Goal: Task Accomplishment & Management: Manage account settings

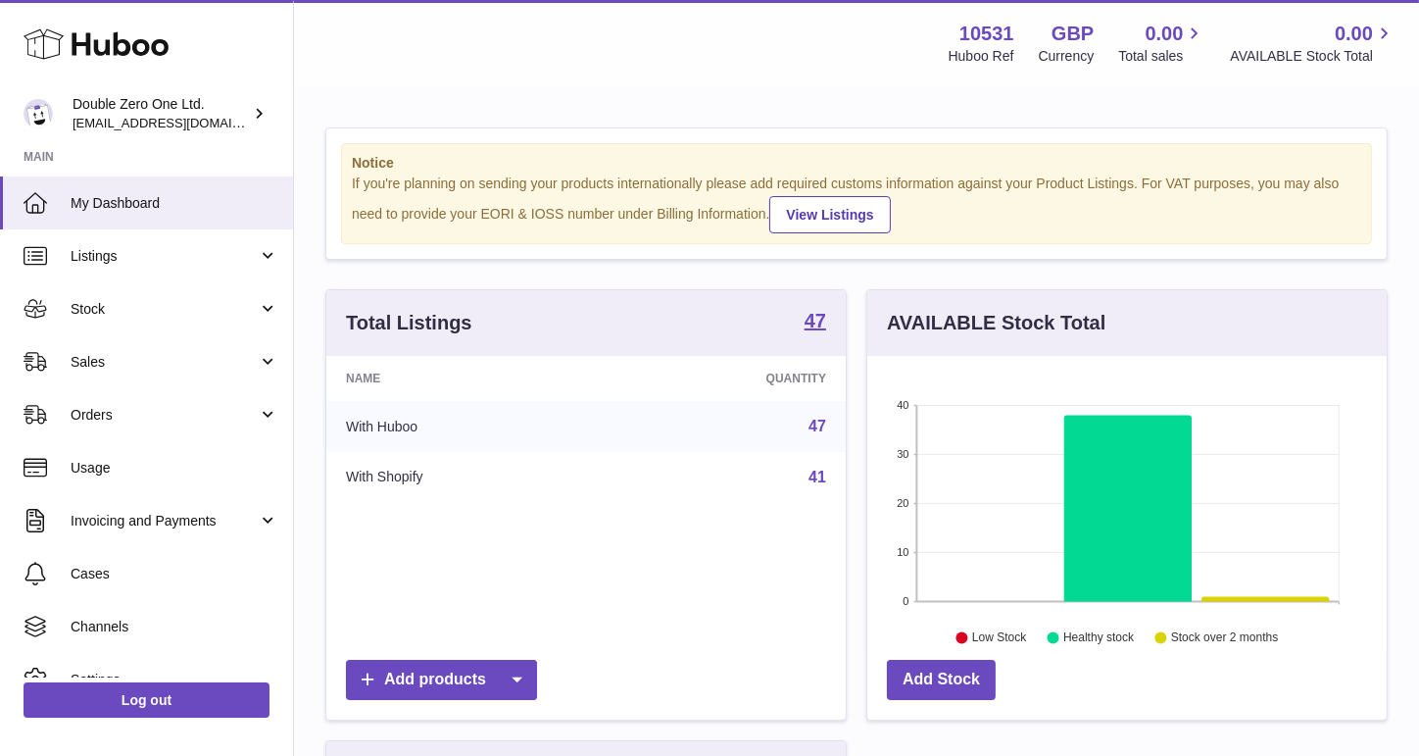
scroll to position [305, 520]
click at [193, 375] on link "Sales" at bounding box center [146, 361] width 293 height 53
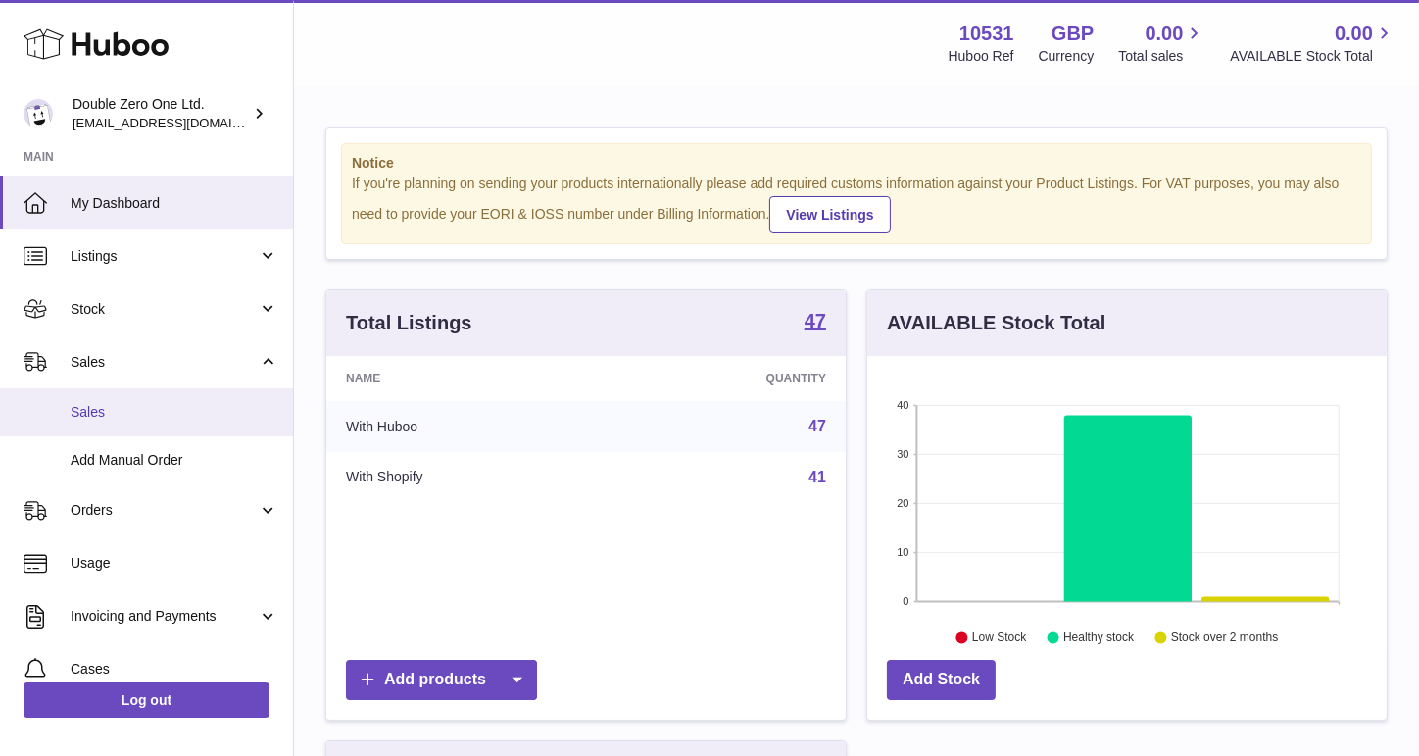
click at [176, 411] on span "Sales" at bounding box center [175, 412] width 208 height 19
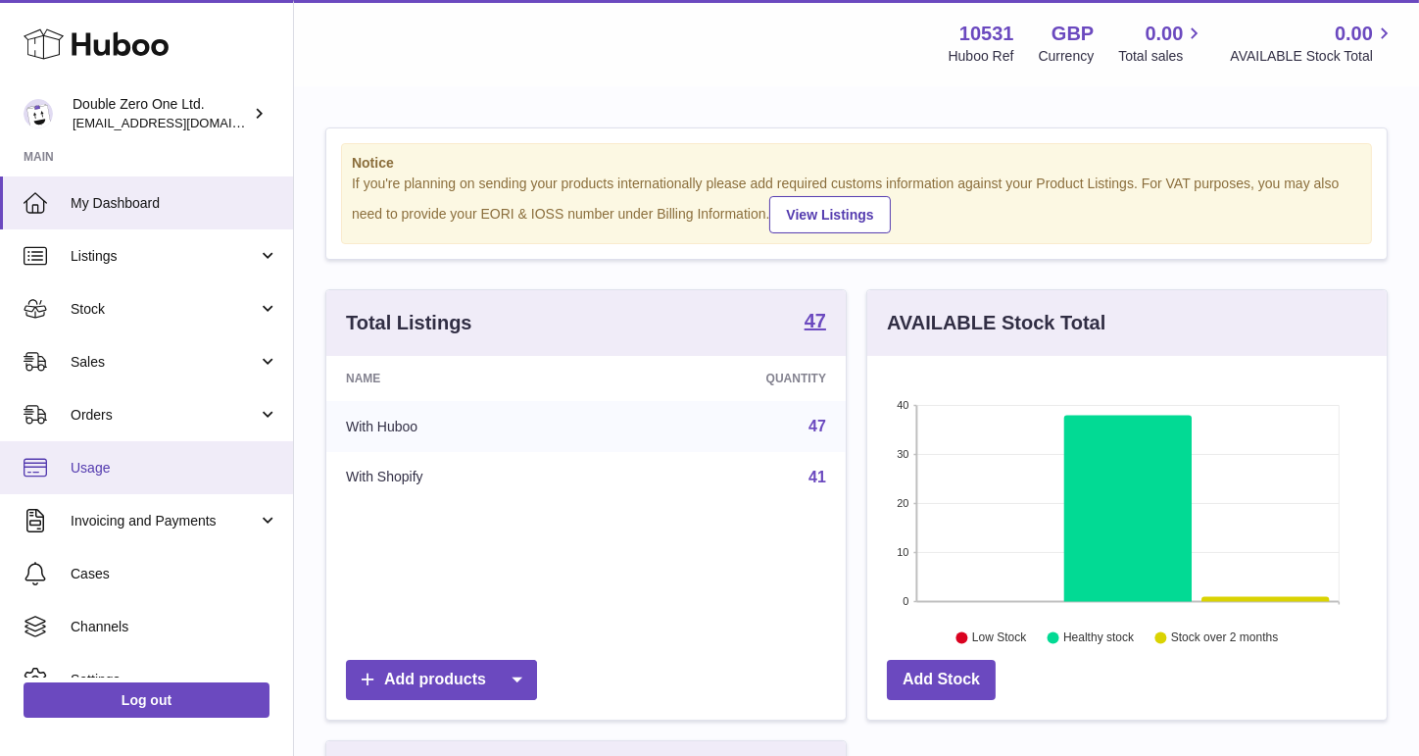
scroll to position [305, 520]
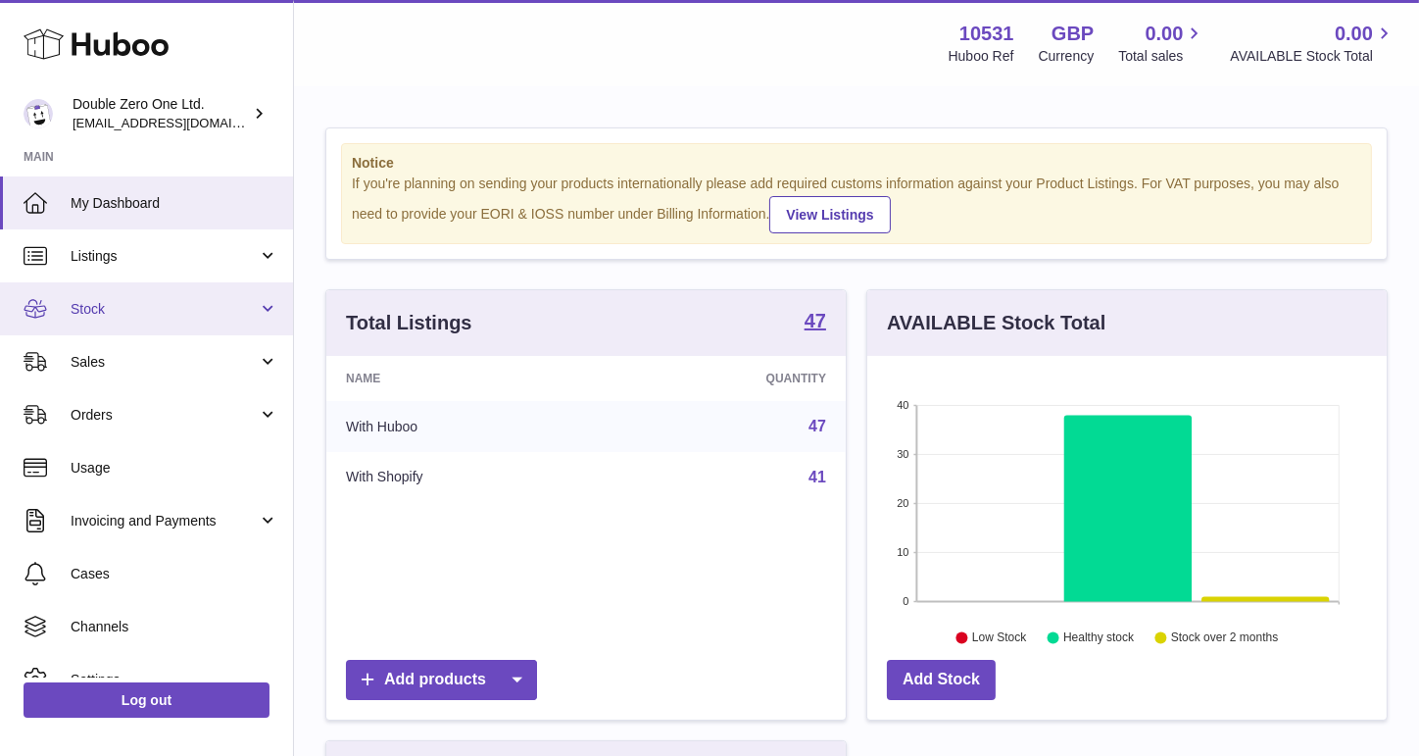
click at [136, 320] on link "Stock" at bounding box center [146, 308] width 293 height 53
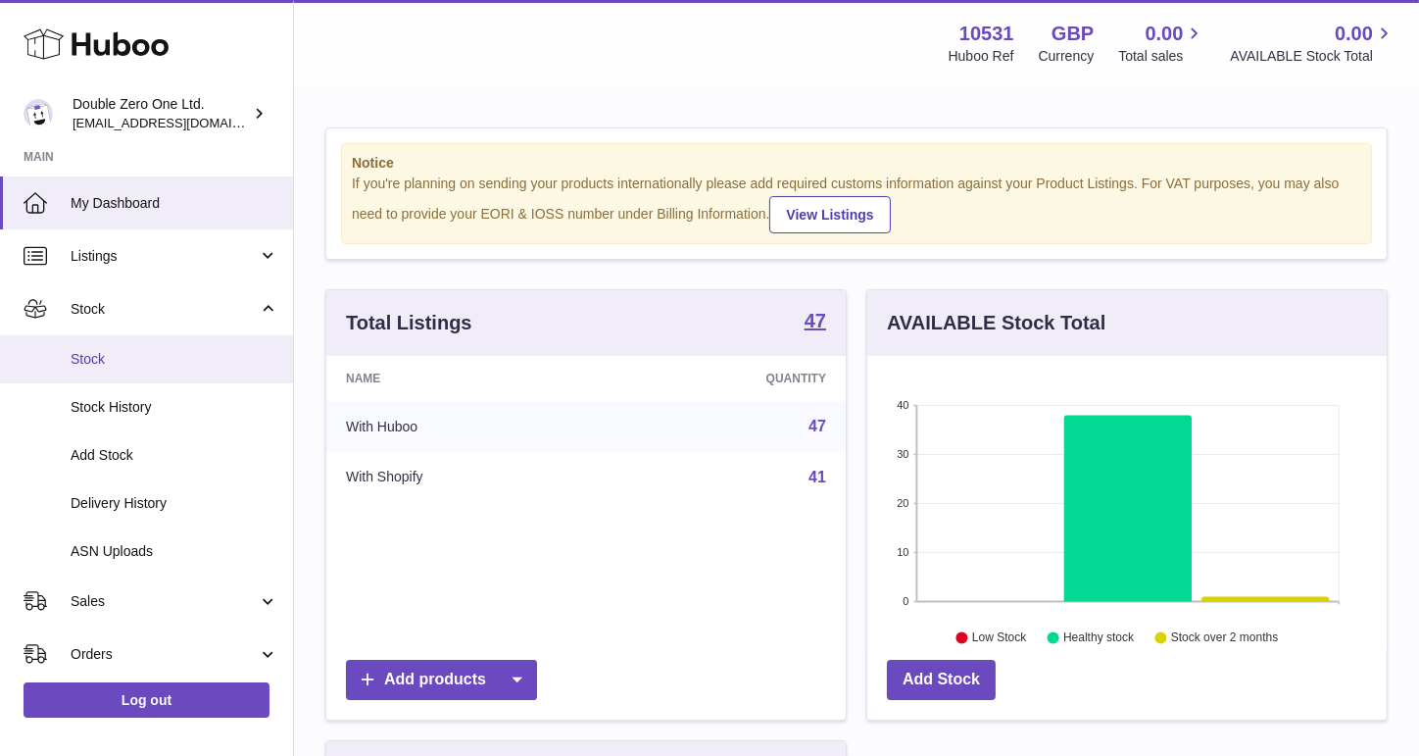
click at [124, 342] on link "Stock" at bounding box center [146, 359] width 293 height 48
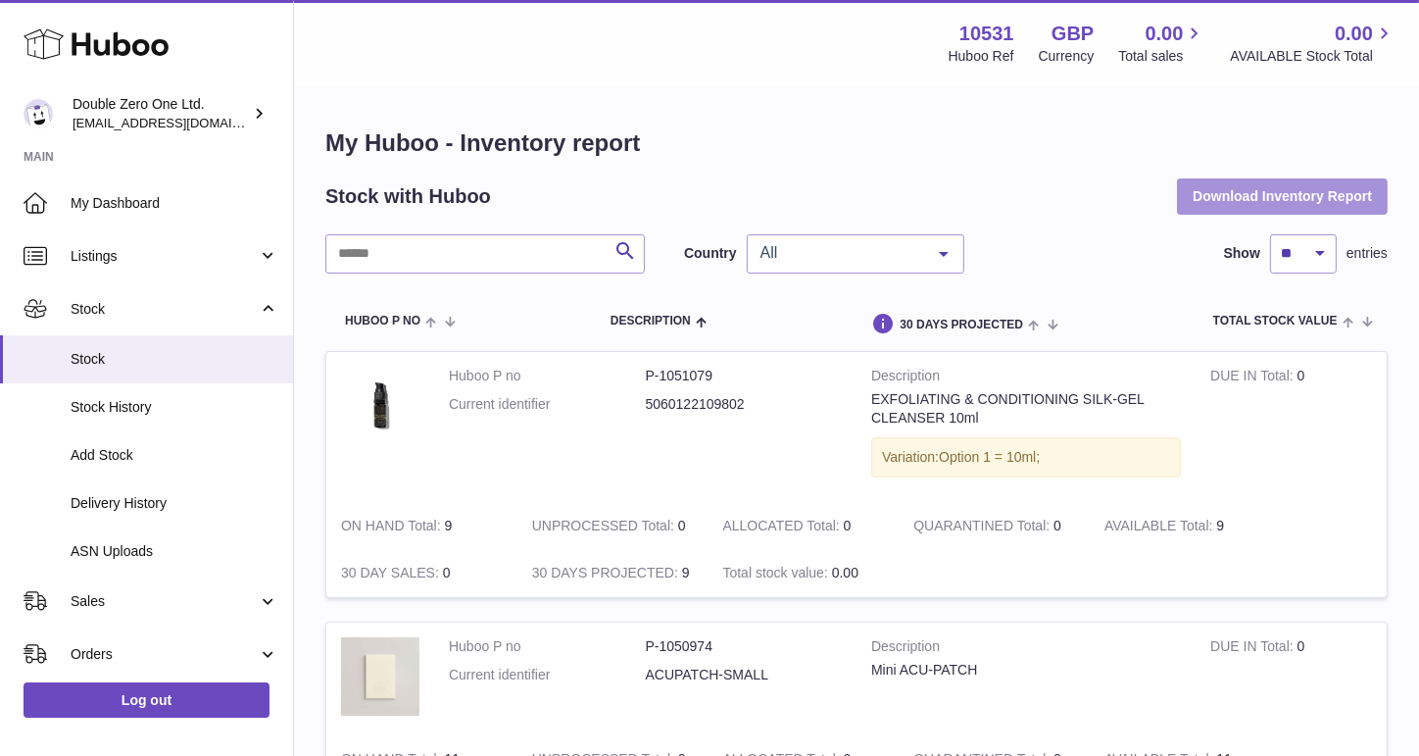
click at [1198, 203] on button "Download Inventory Report" at bounding box center [1282, 195] width 211 height 35
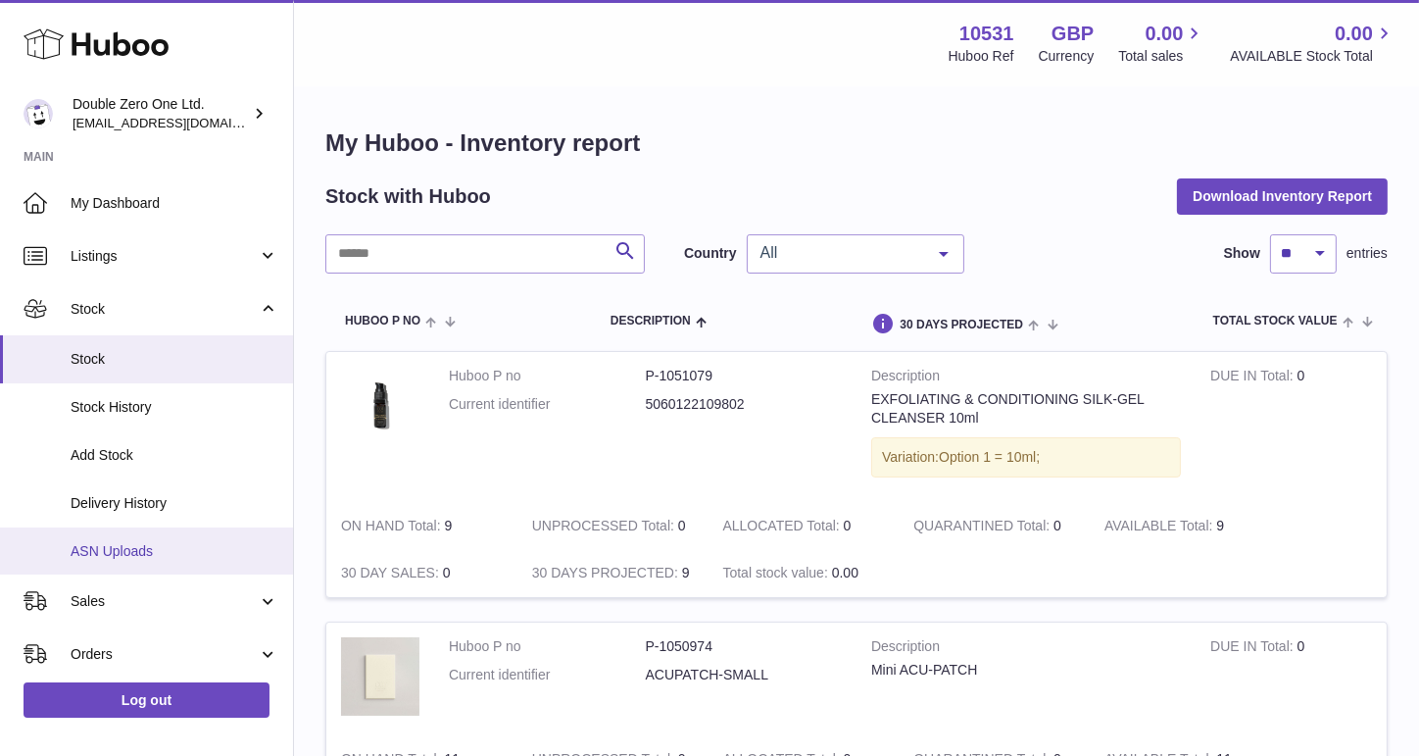
click at [194, 534] on link "ASN Uploads" at bounding box center [146, 551] width 293 height 48
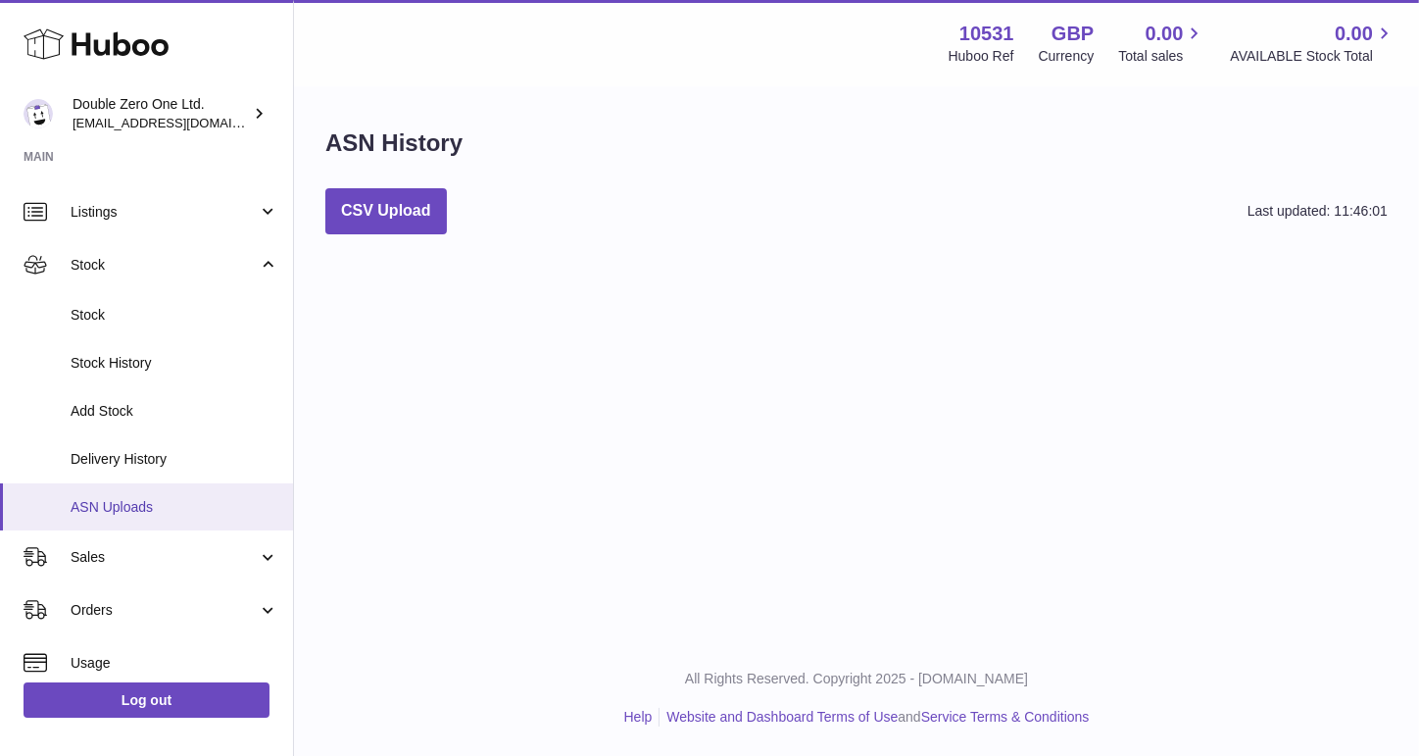
scroll to position [51, 0]
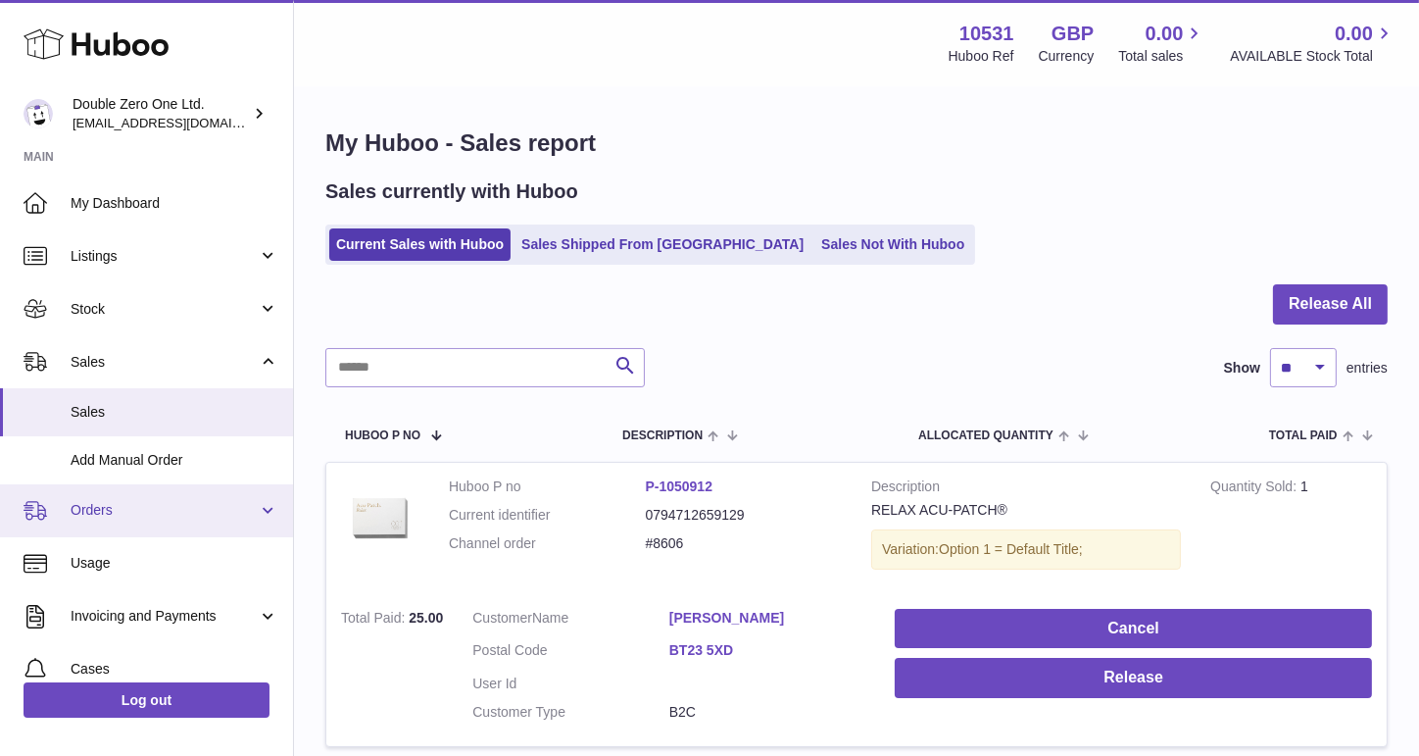
click at [184, 517] on span "Orders" at bounding box center [164, 510] width 187 height 19
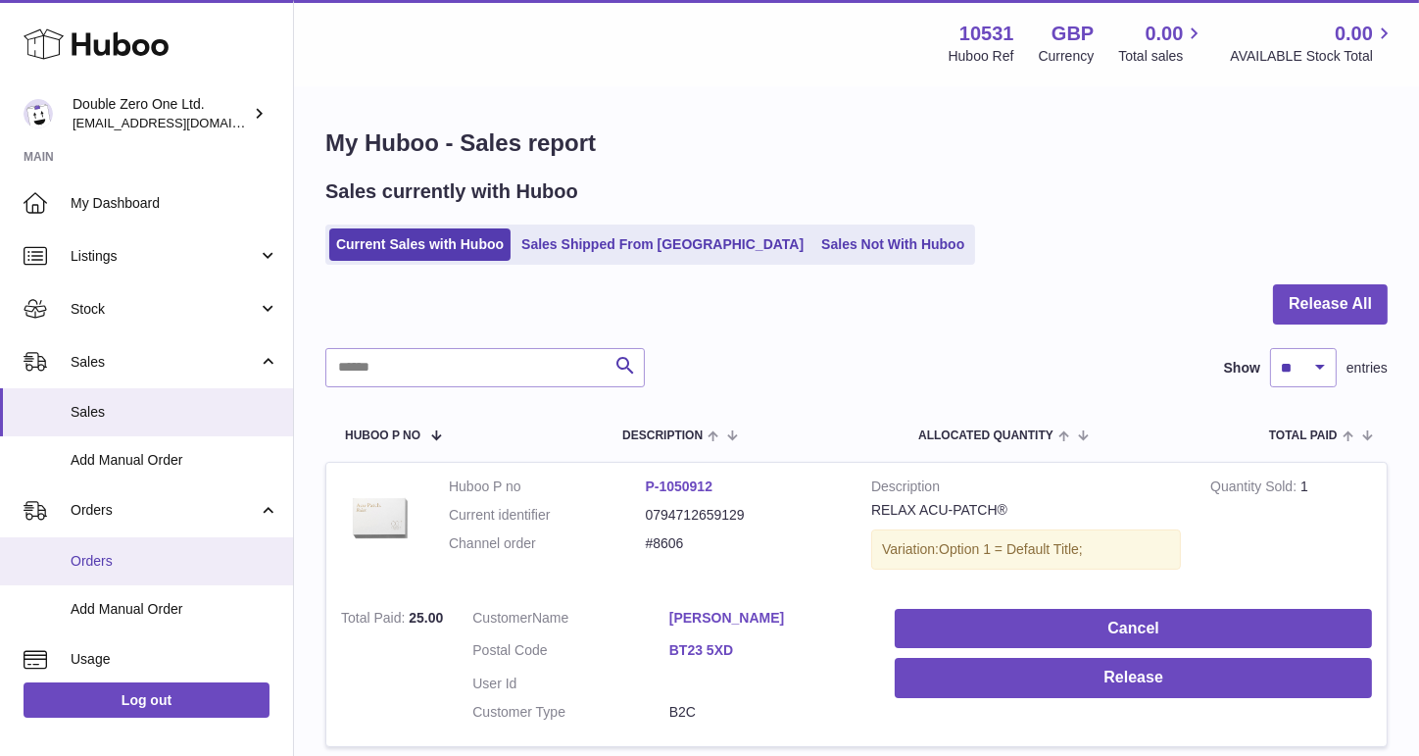
click at [161, 558] on span "Orders" at bounding box center [175, 561] width 208 height 19
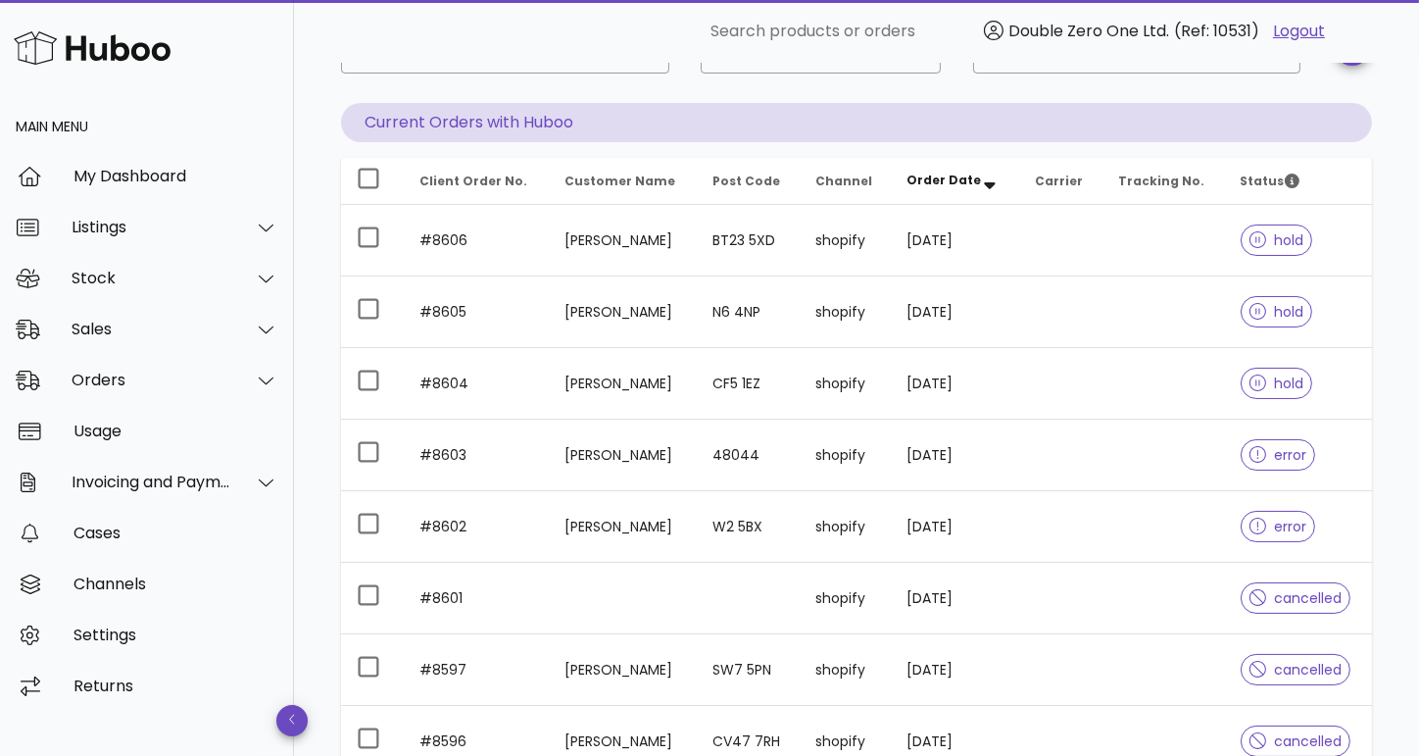
scroll to position [164, 0]
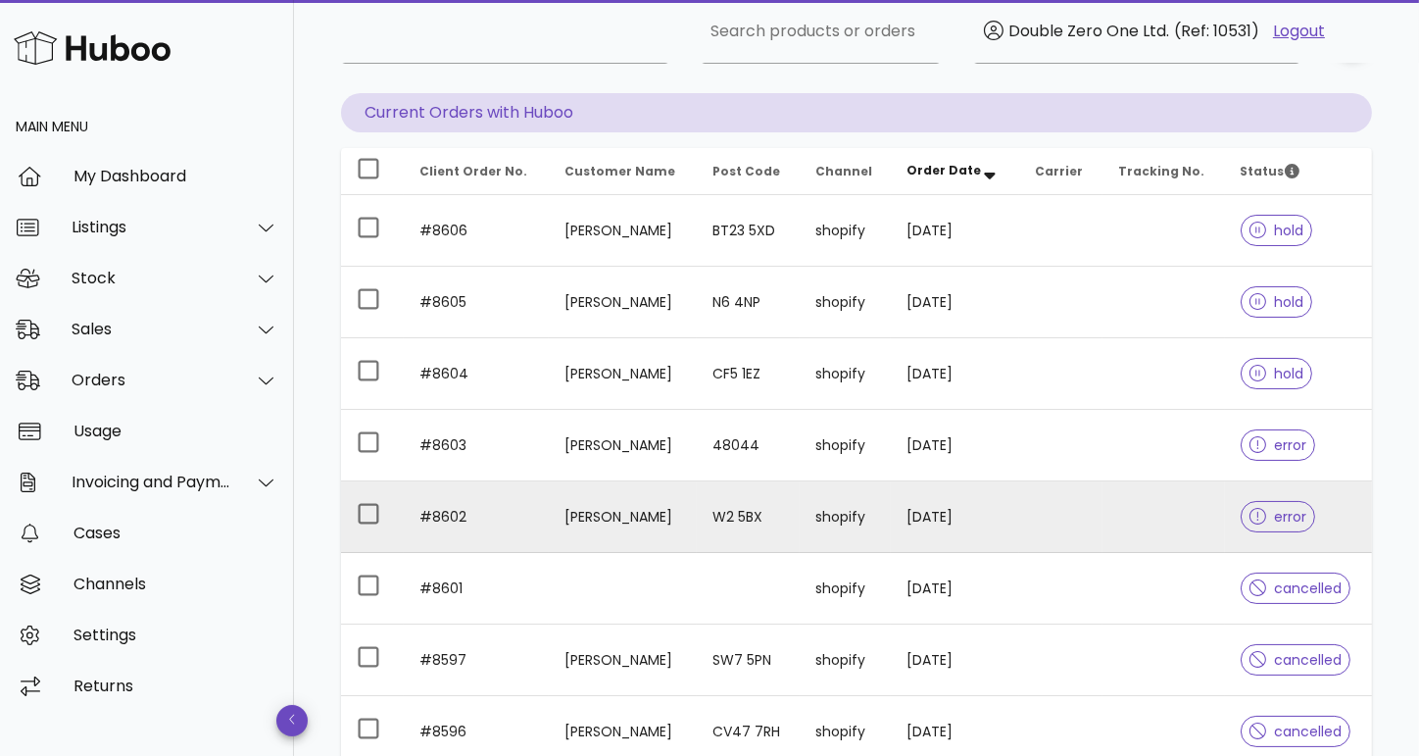
click at [1070, 495] on td at bounding box center [1060, 517] width 82 height 72
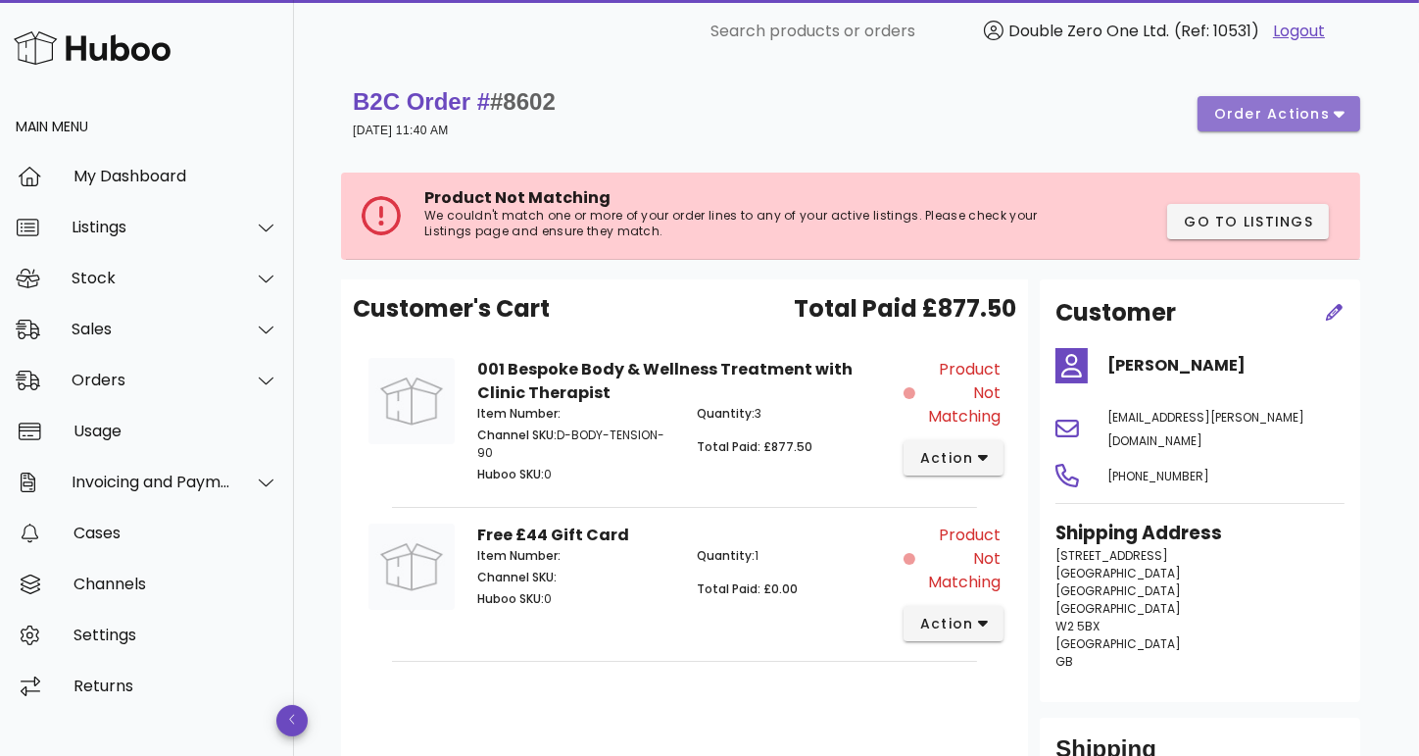
click at [1285, 100] on button "order actions" at bounding box center [1279, 113] width 163 height 35
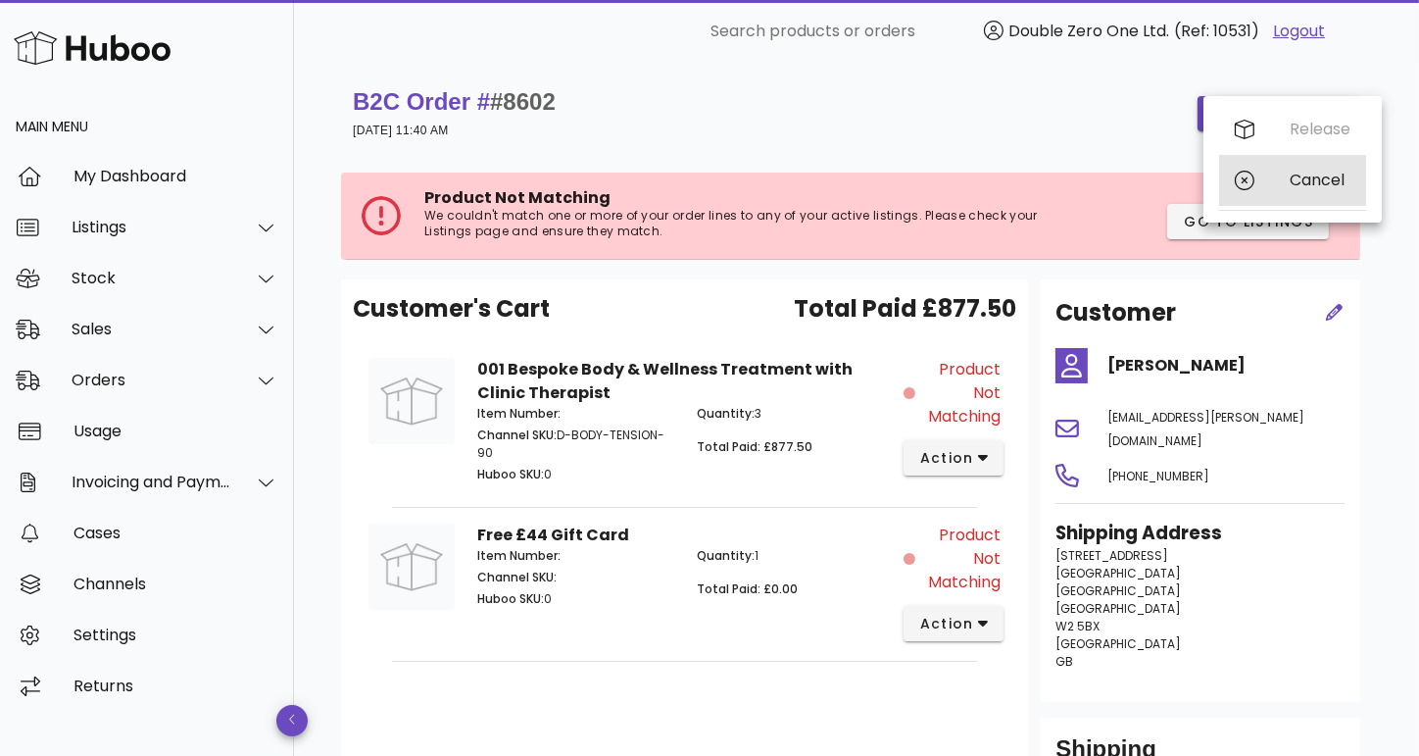
click at [1283, 180] on div "Cancel" at bounding box center [1292, 180] width 147 height 51
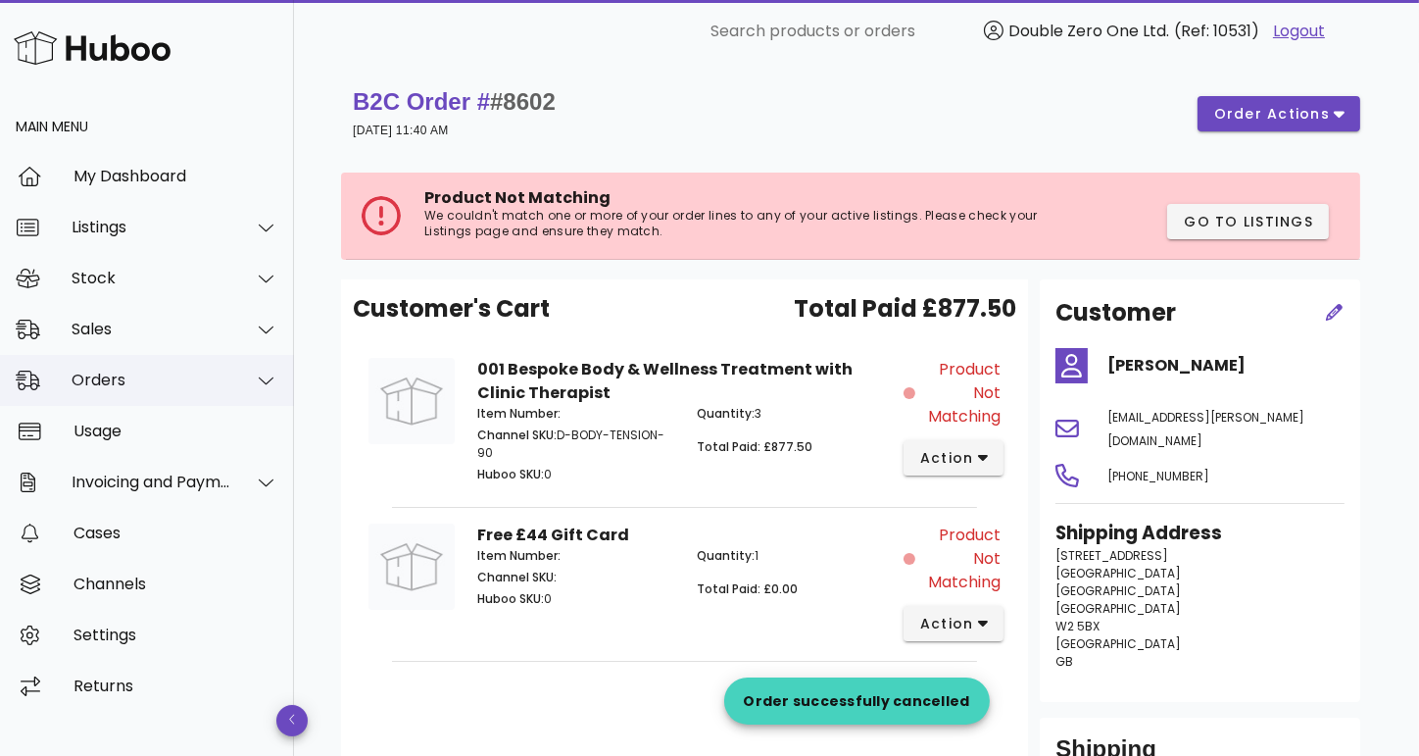
click at [150, 381] on div "Orders" at bounding box center [152, 380] width 160 height 19
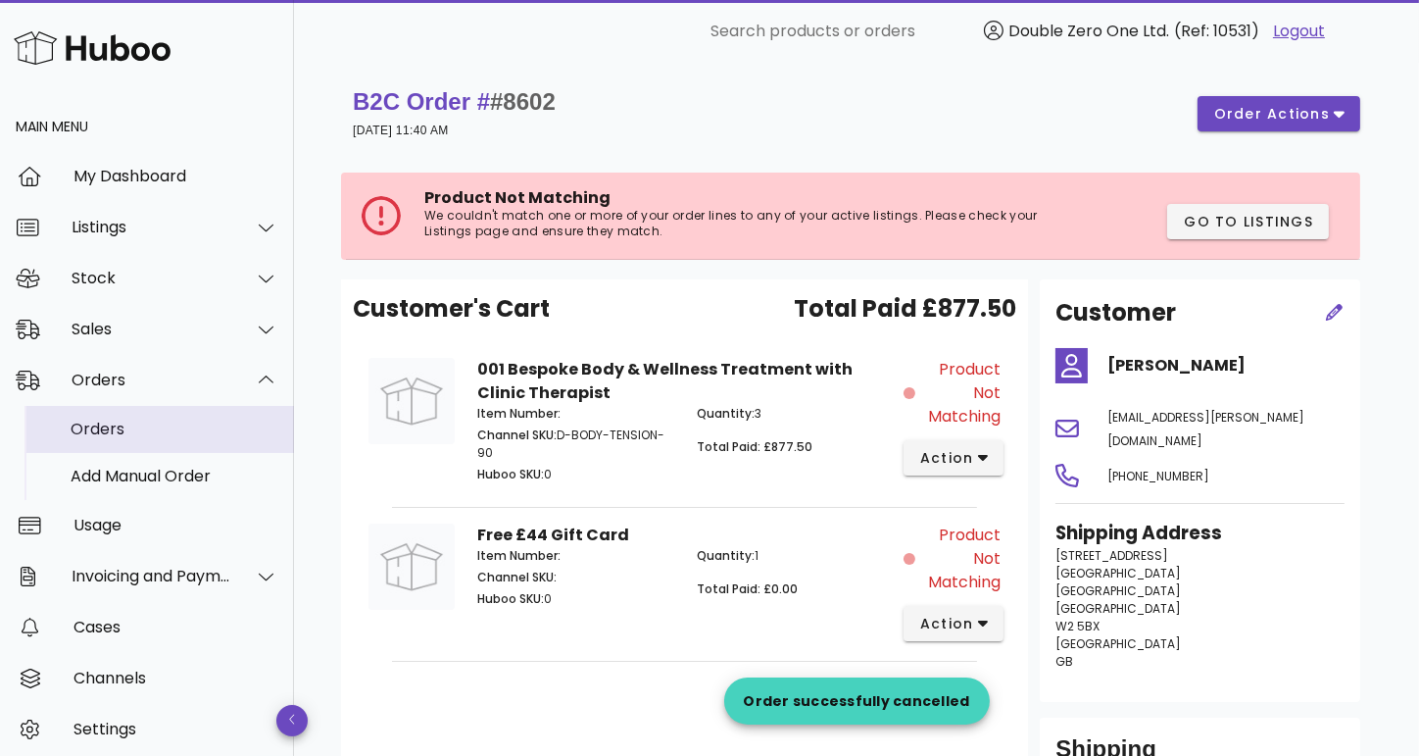
click at [192, 434] on div "Orders" at bounding box center [175, 429] width 208 height 19
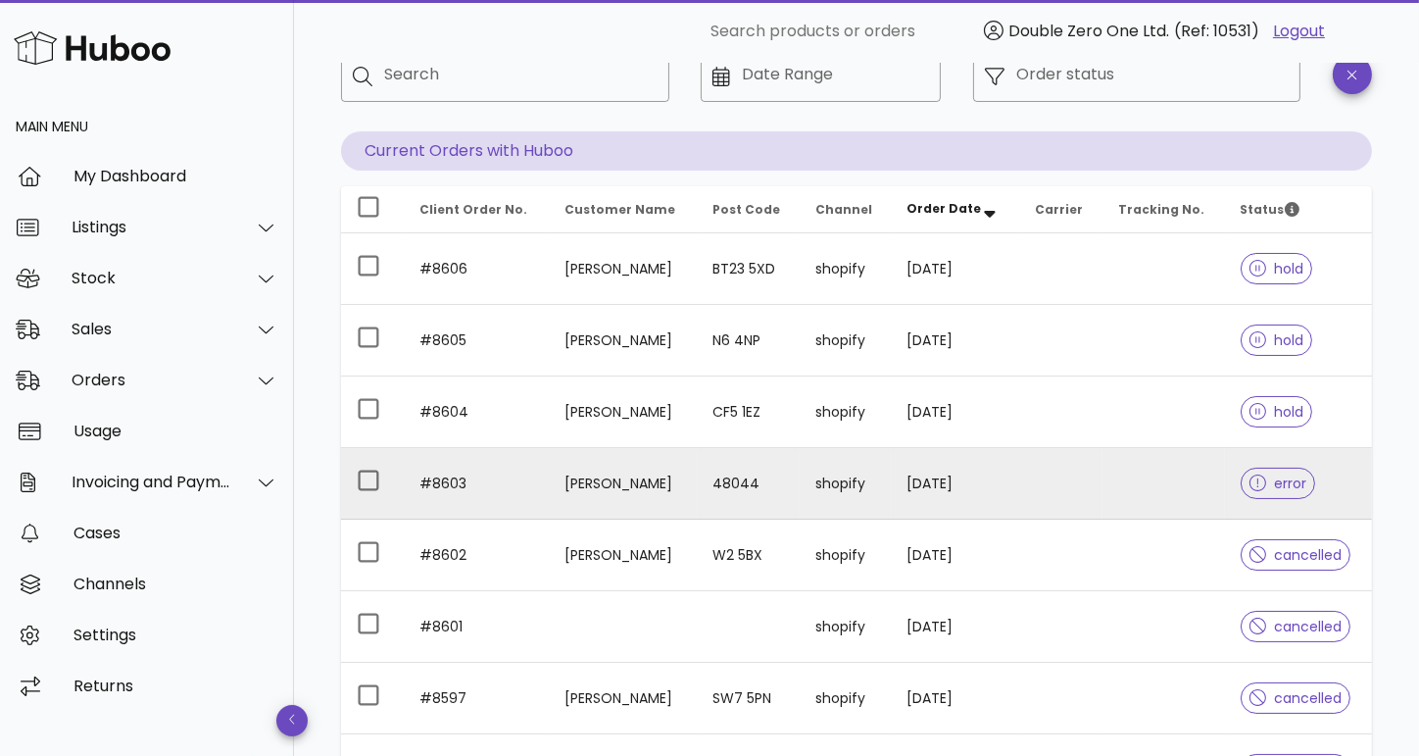
scroll to position [130, 0]
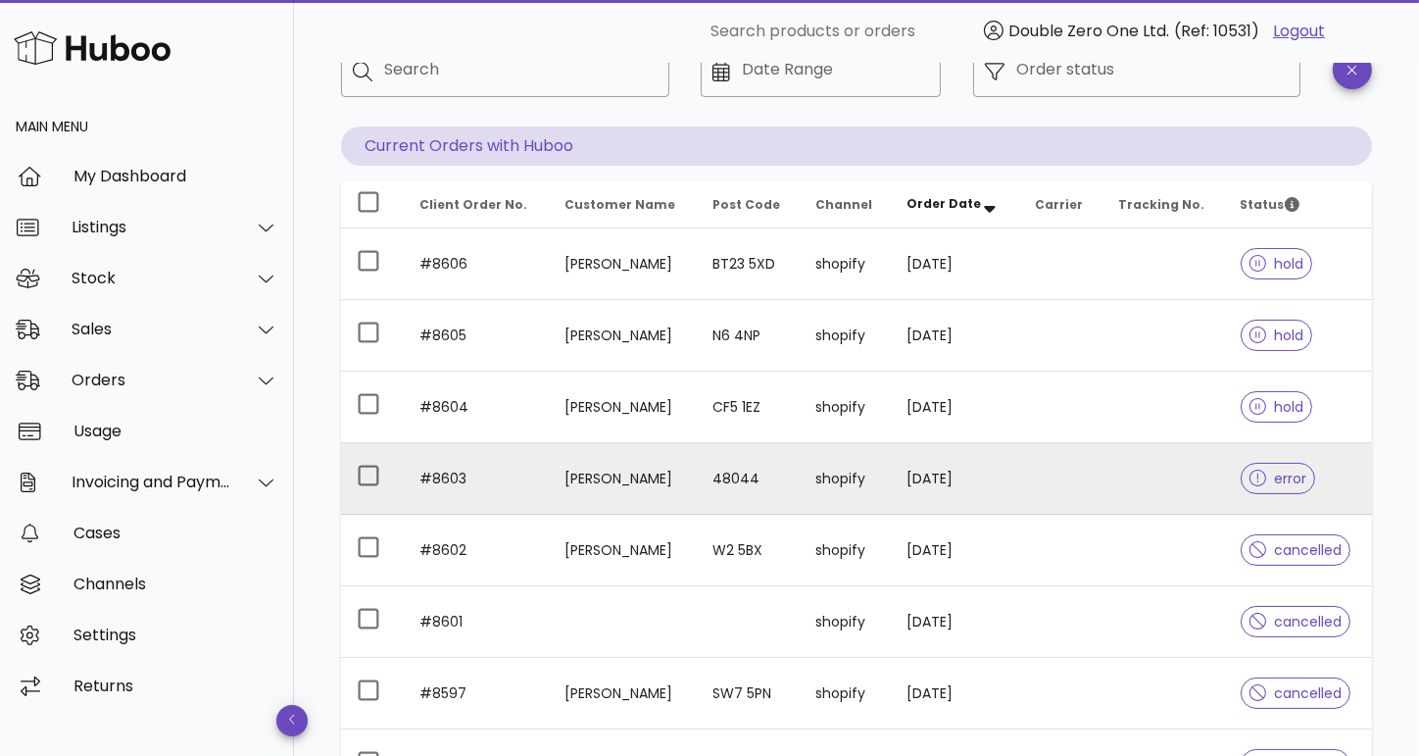
click at [1079, 460] on td at bounding box center [1060, 479] width 82 height 72
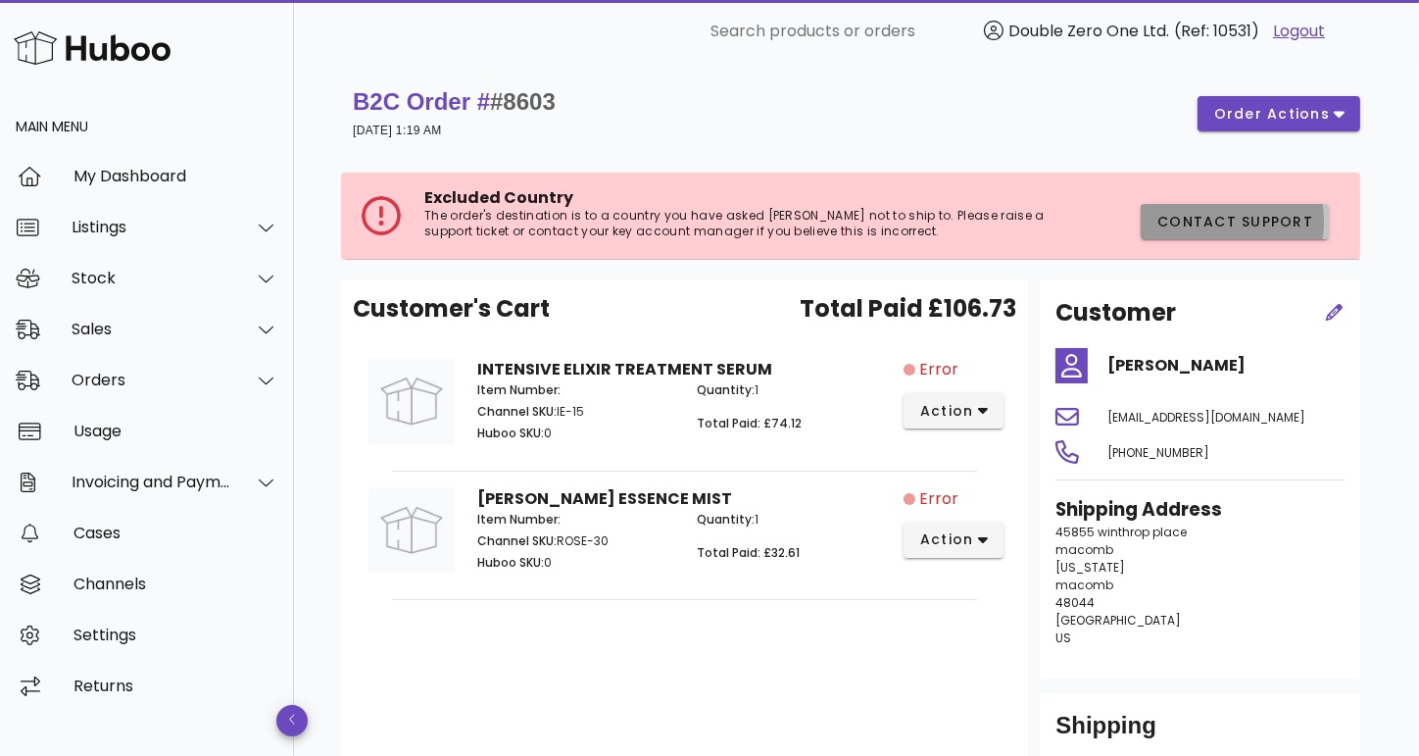
click at [1224, 224] on span "Contact Support" at bounding box center [1235, 222] width 157 height 21
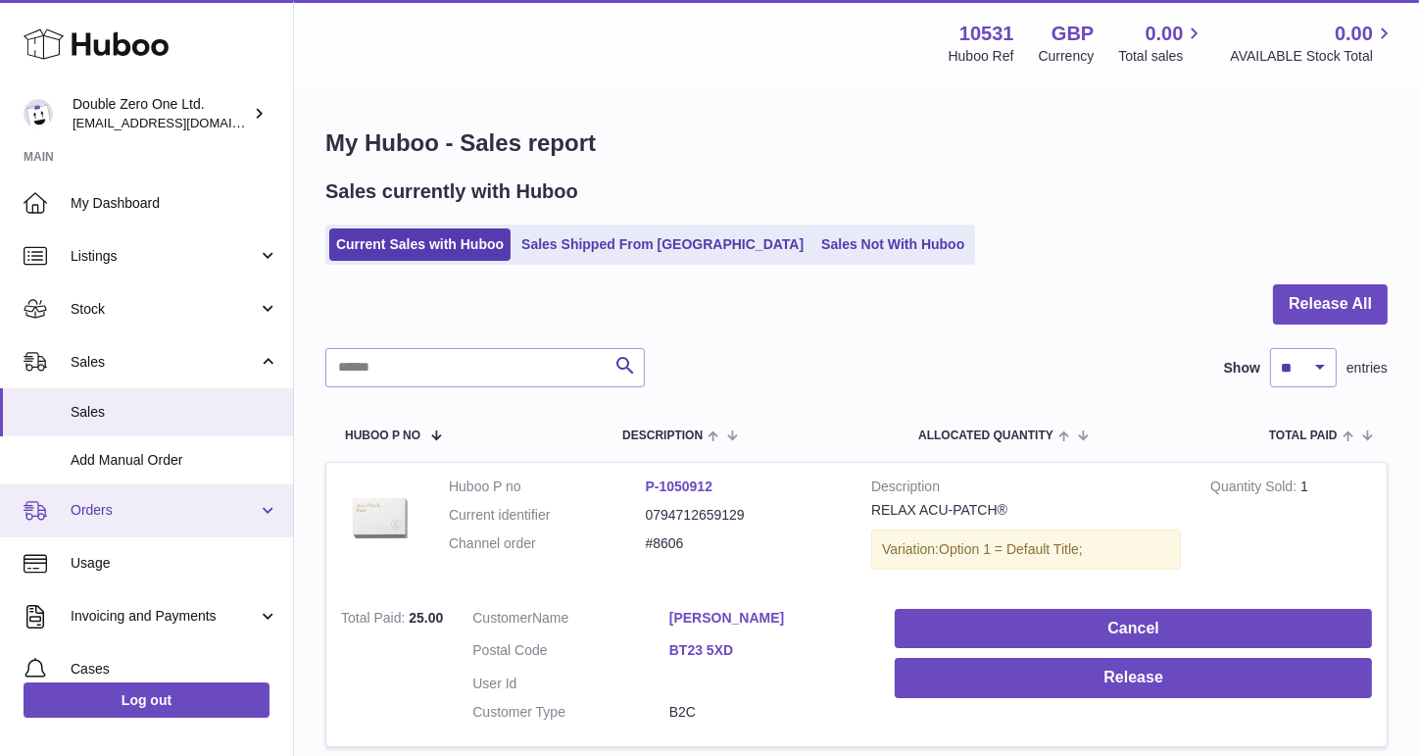
click at [138, 504] on span "Orders" at bounding box center [164, 510] width 187 height 19
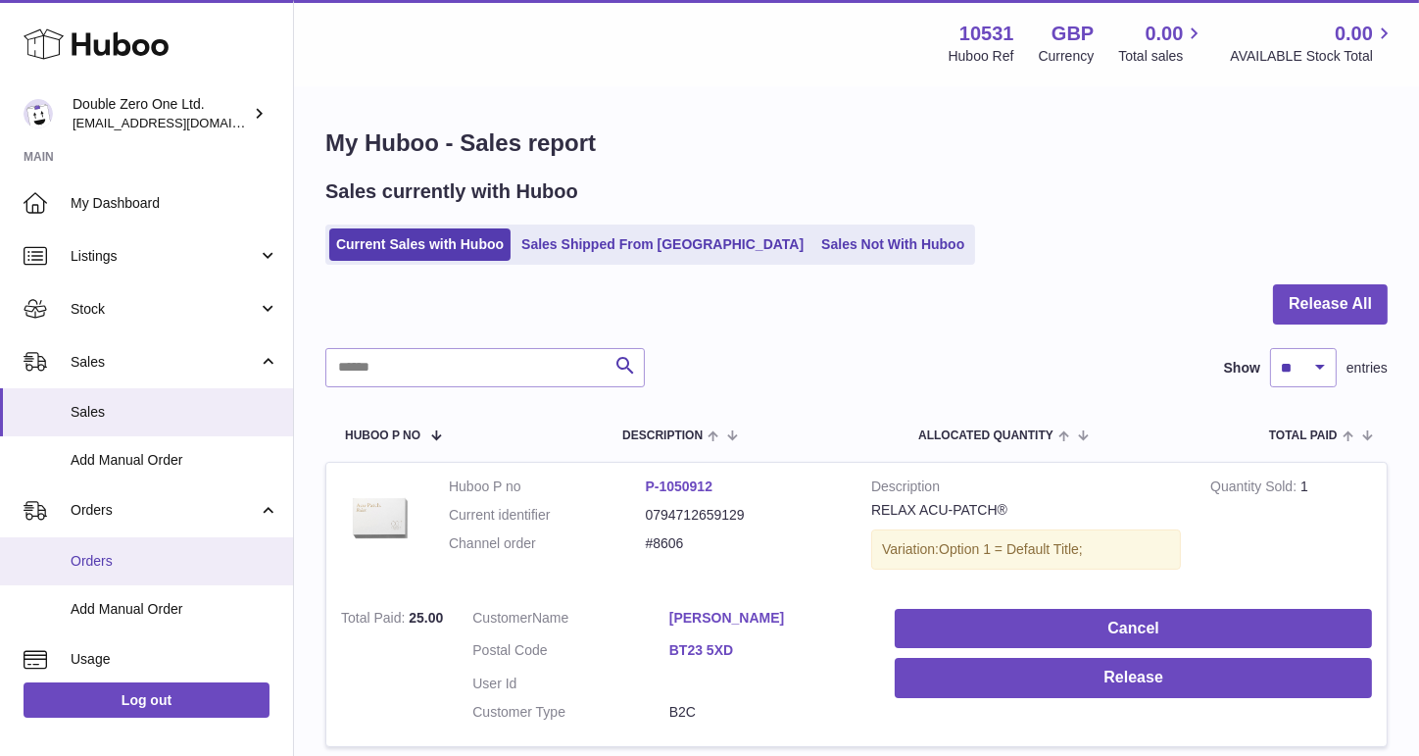
click at [126, 558] on span "Orders" at bounding box center [175, 561] width 208 height 19
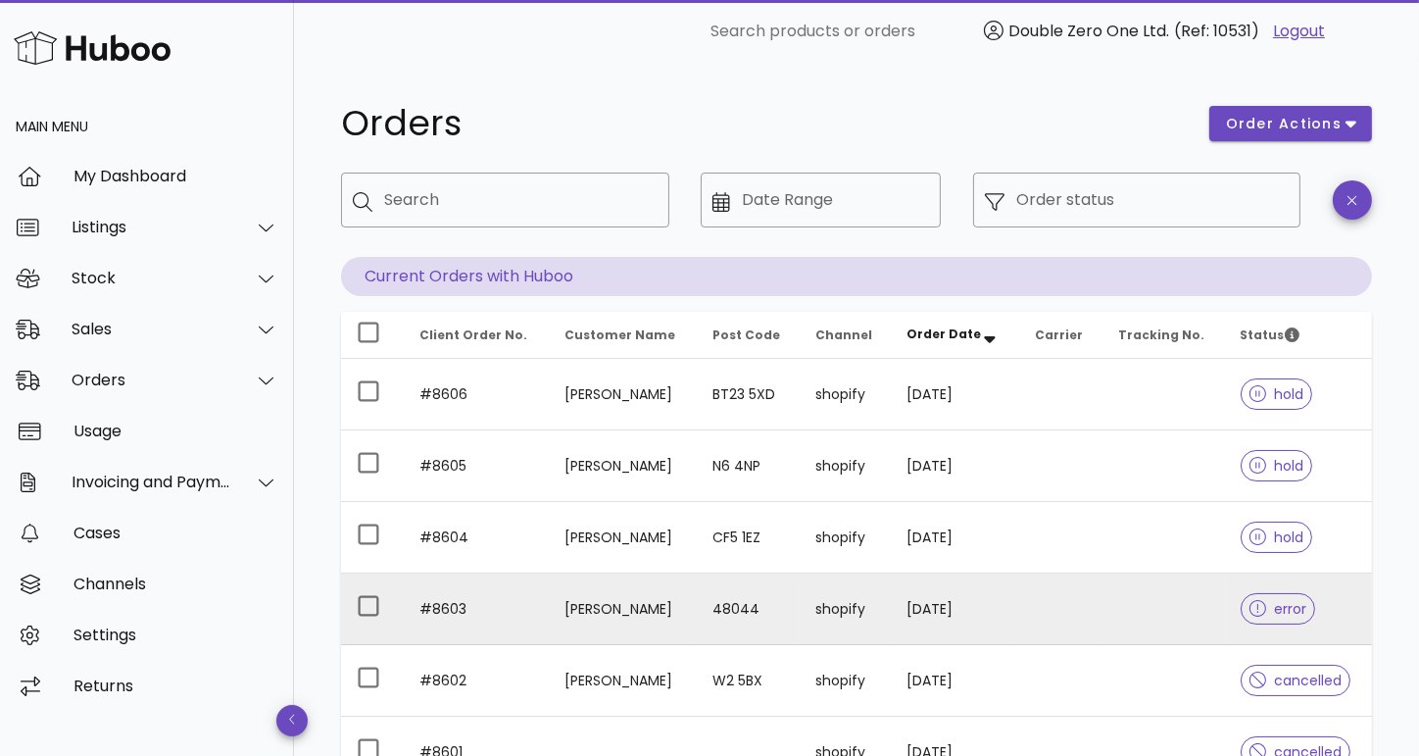
click at [1106, 607] on td at bounding box center [1164, 609] width 123 height 72
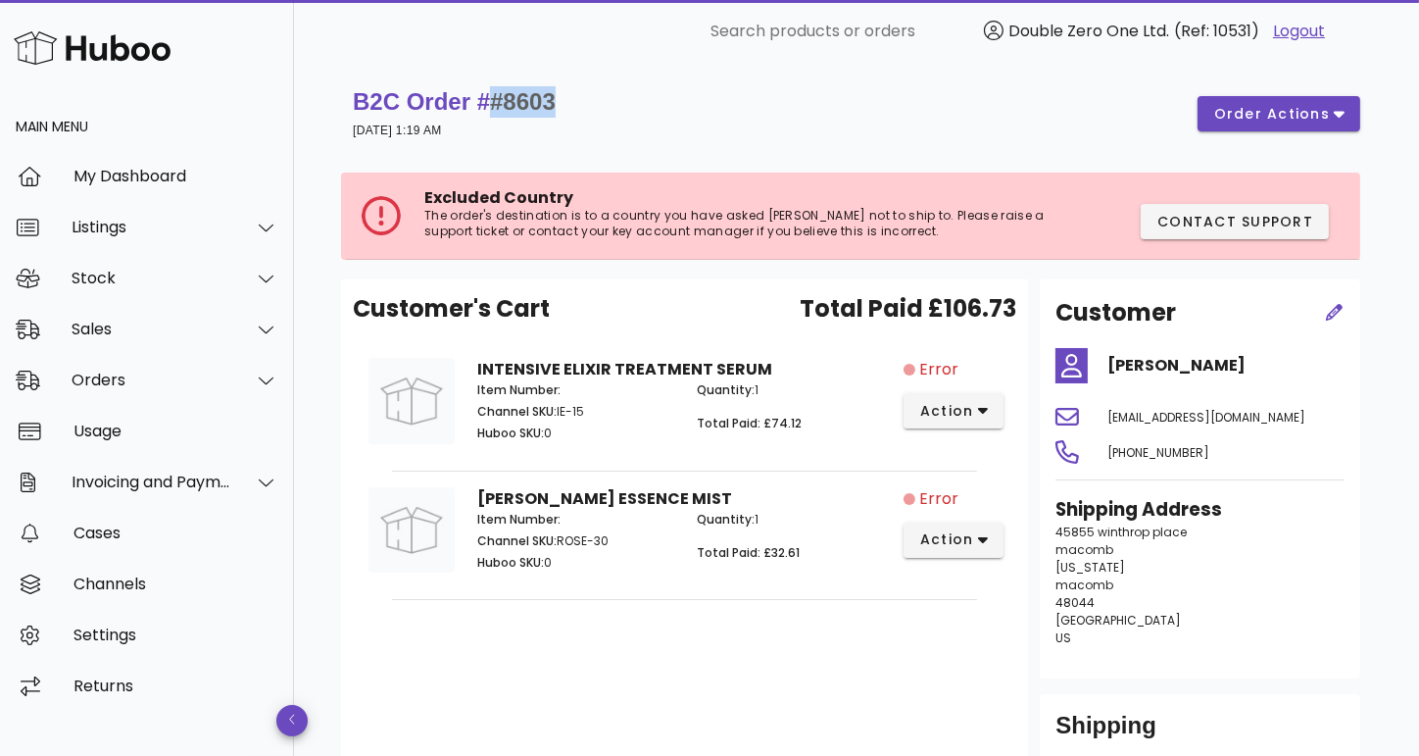
drag, startPoint x: 575, startPoint y: 103, endPoint x: 502, endPoint y: 98, distance: 73.7
click at [502, 98] on div "B2C Order # #8603 08 September 2025 at 1:19 AM order actions" at bounding box center [857, 113] width 1008 height 55
copy span "#8603"
click at [923, 407] on span "action" at bounding box center [947, 411] width 55 height 21
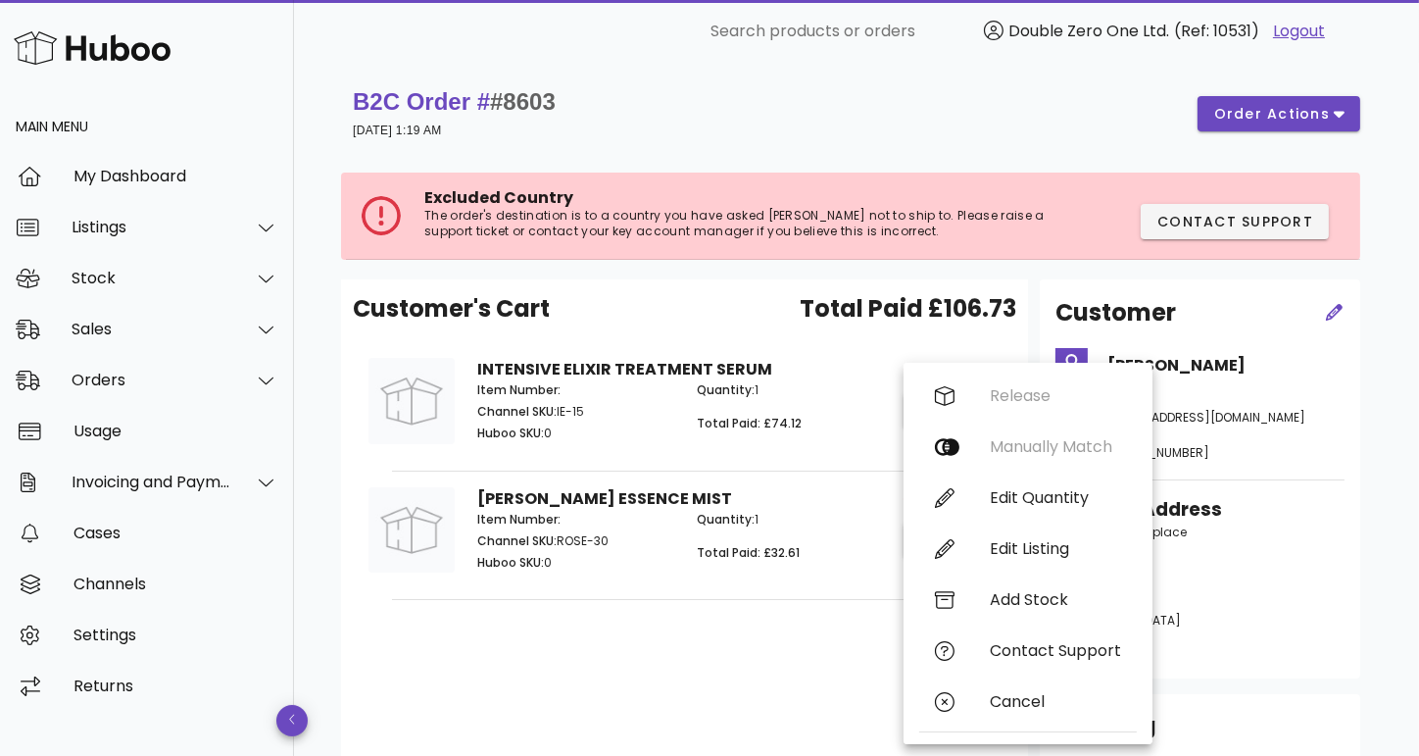
click at [832, 440] on div "Quantity: 1 Total Paid: £74.12" at bounding box center [794, 415] width 219 height 90
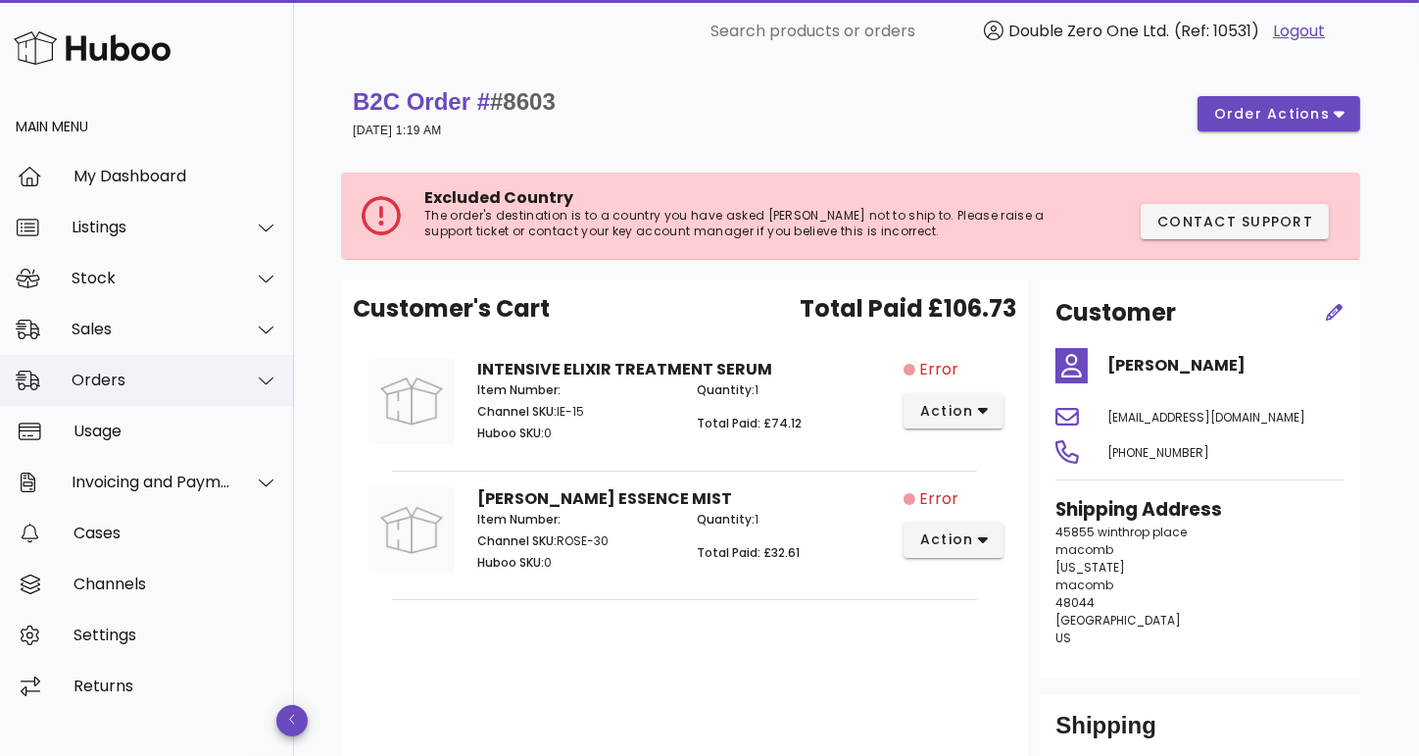
click at [188, 382] on div "Orders" at bounding box center [152, 380] width 160 height 19
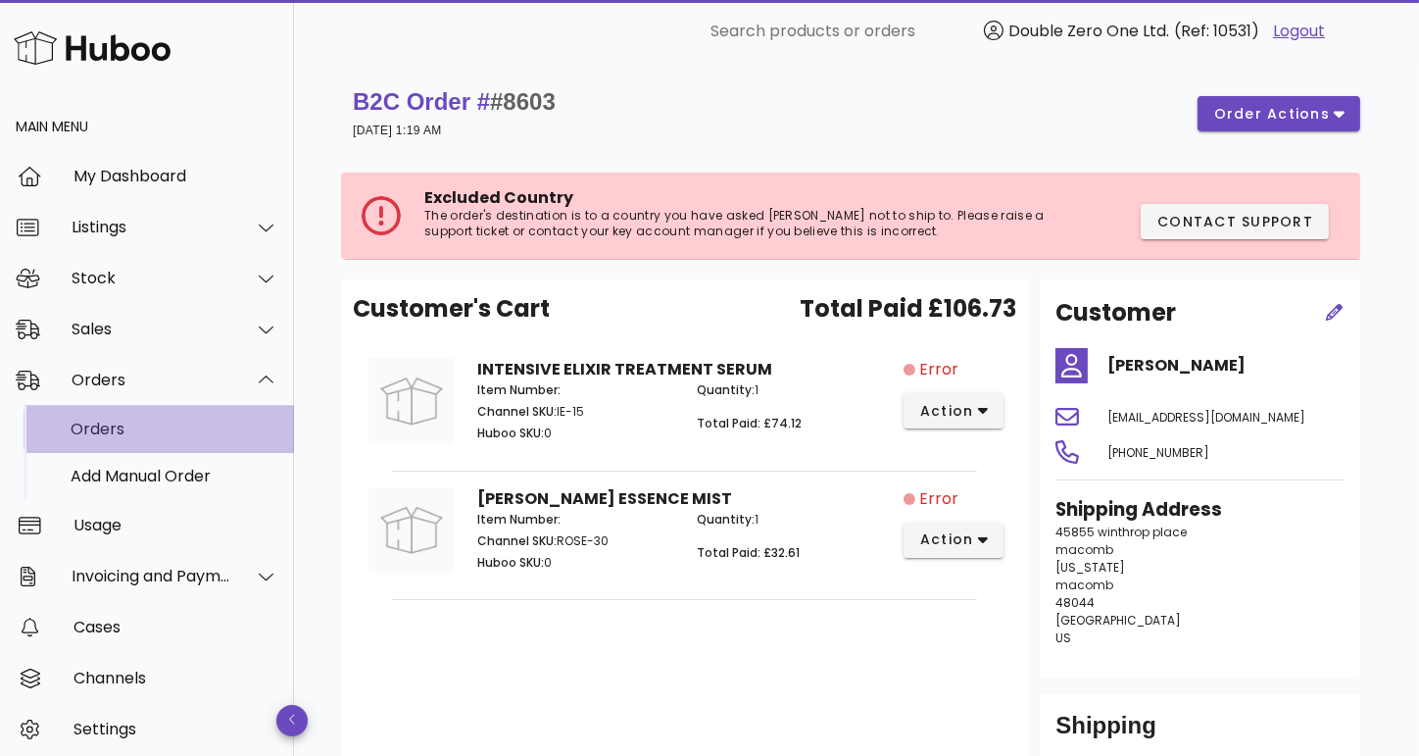
click at [165, 425] on div "Orders" at bounding box center [175, 429] width 208 height 19
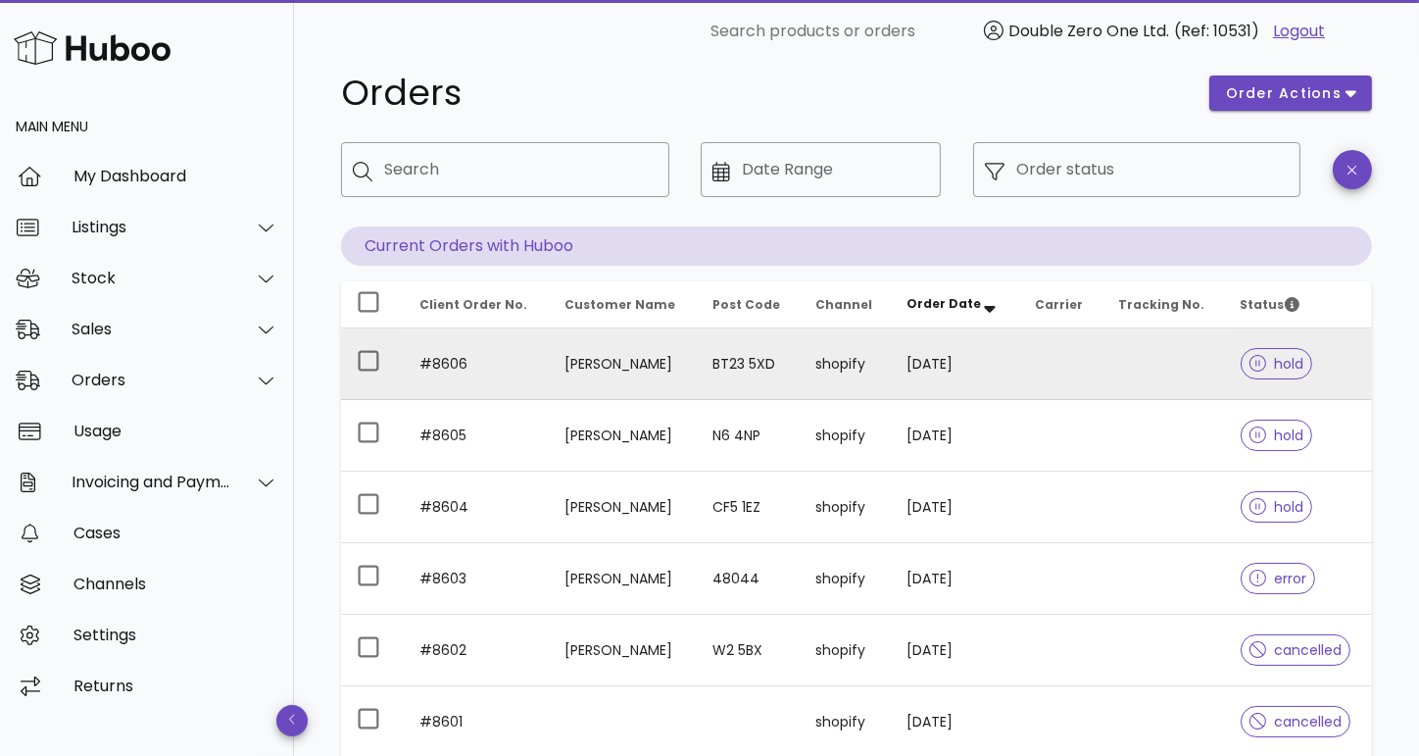
scroll to position [32, 0]
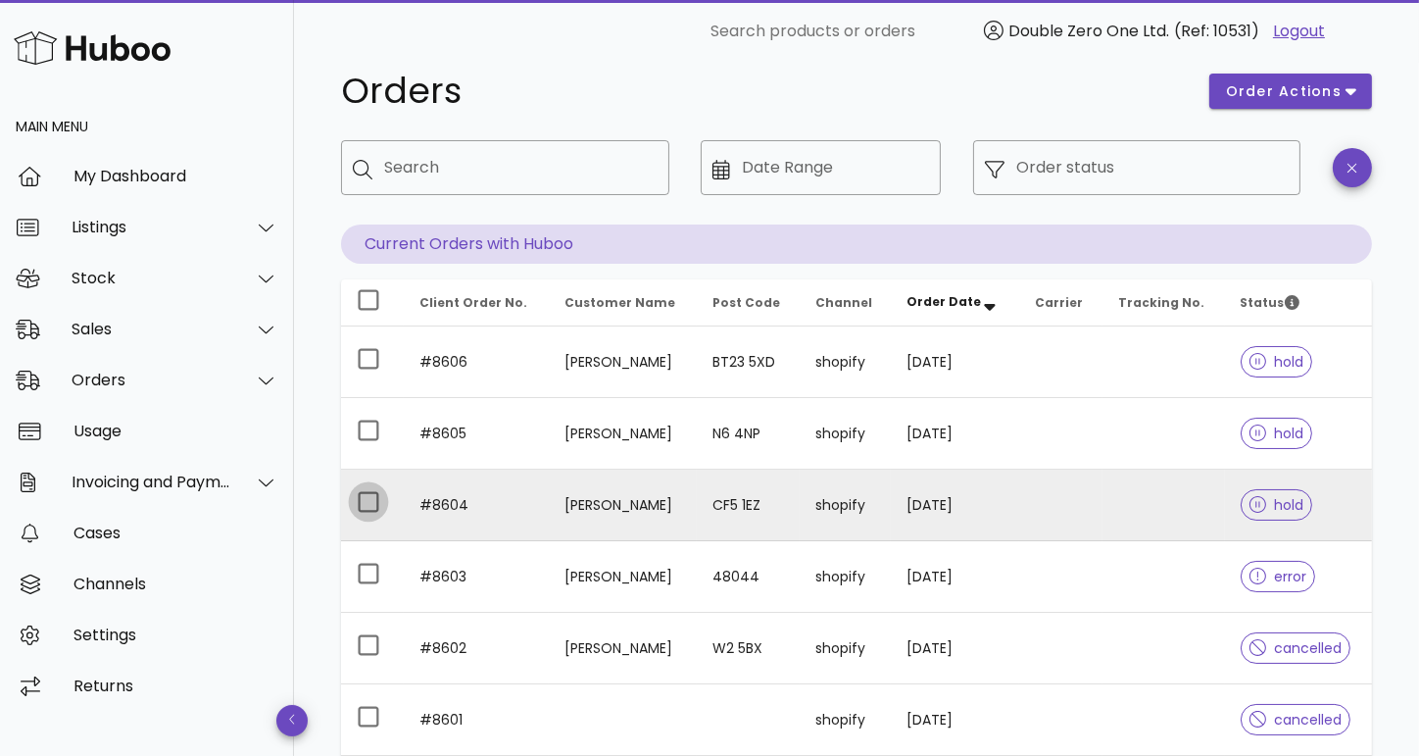
click at [368, 505] on div at bounding box center [368, 501] width 33 height 33
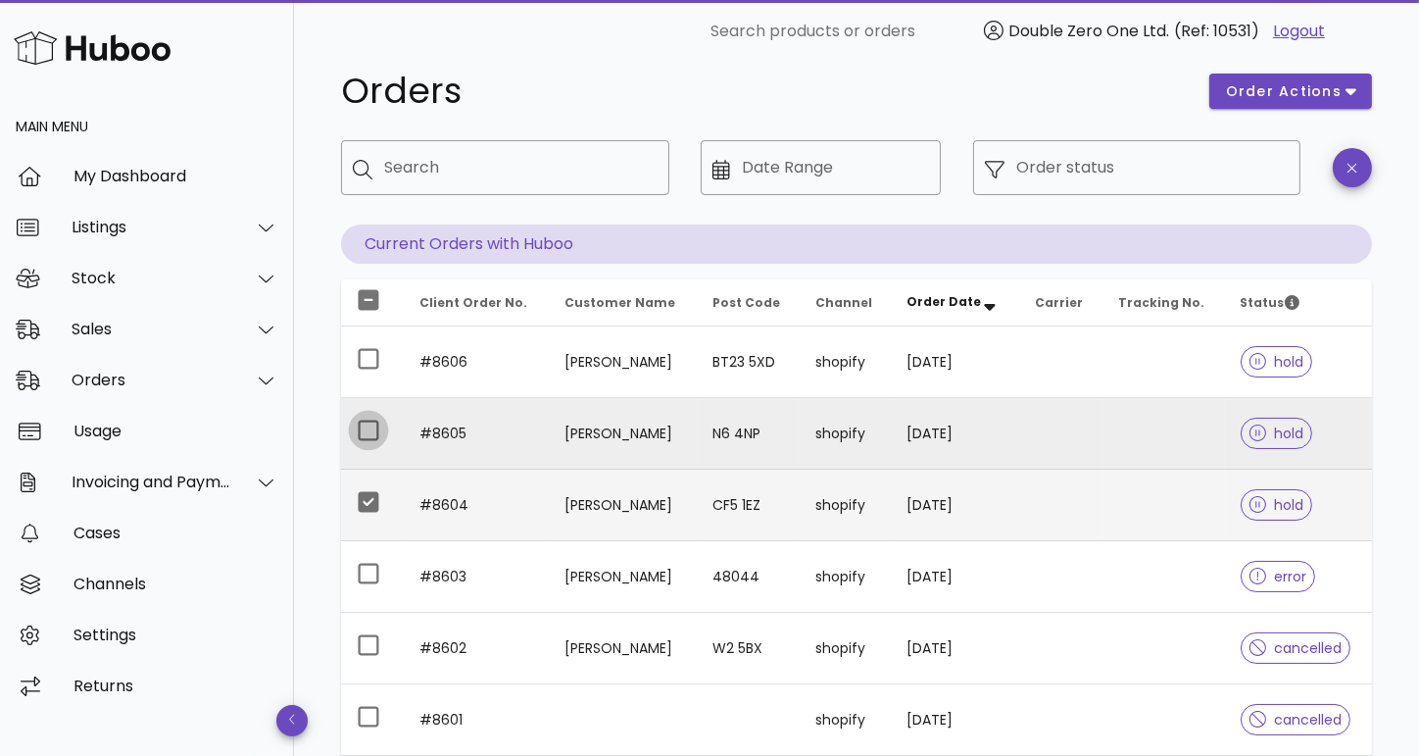
click at [371, 443] on div at bounding box center [368, 430] width 33 height 33
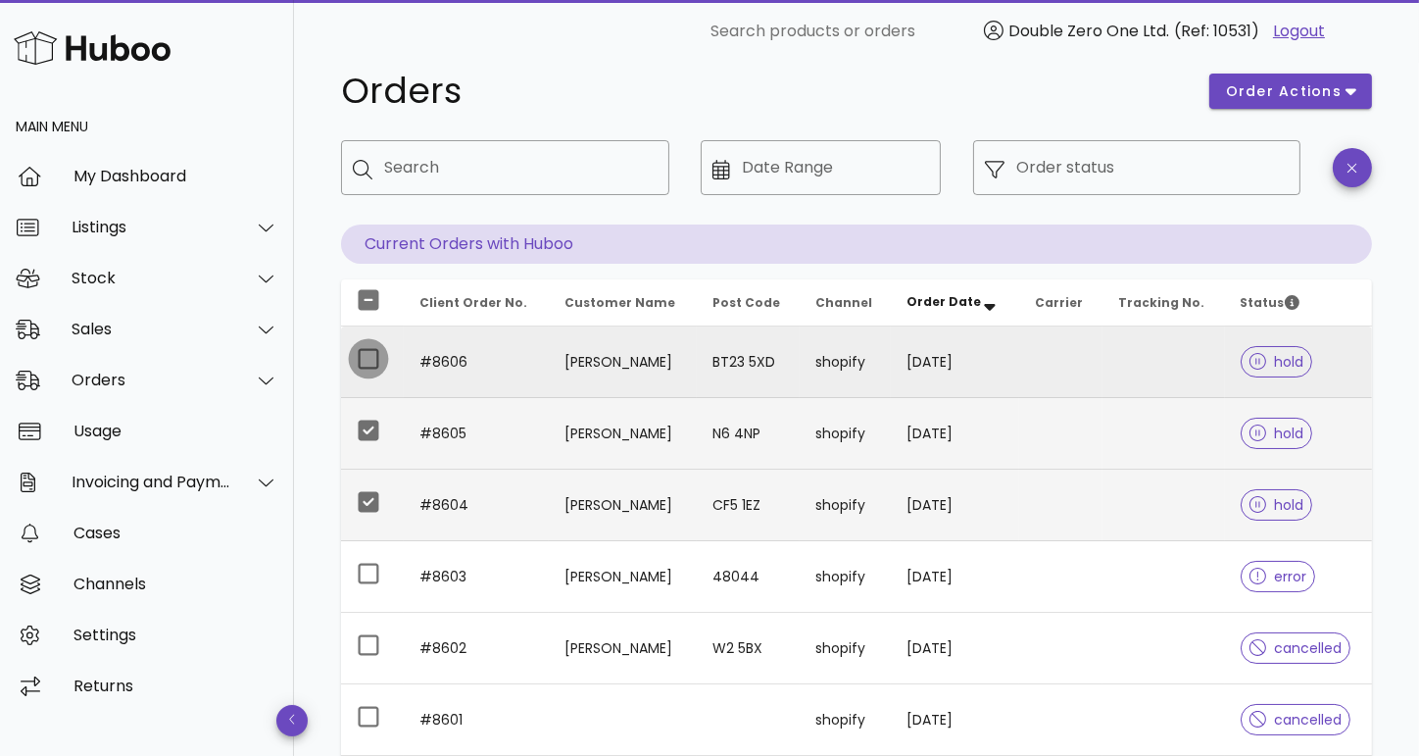
click at [365, 355] on div at bounding box center [368, 358] width 33 height 33
click at [1346, 89] on icon "button" at bounding box center [1351, 91] width 11 height 18
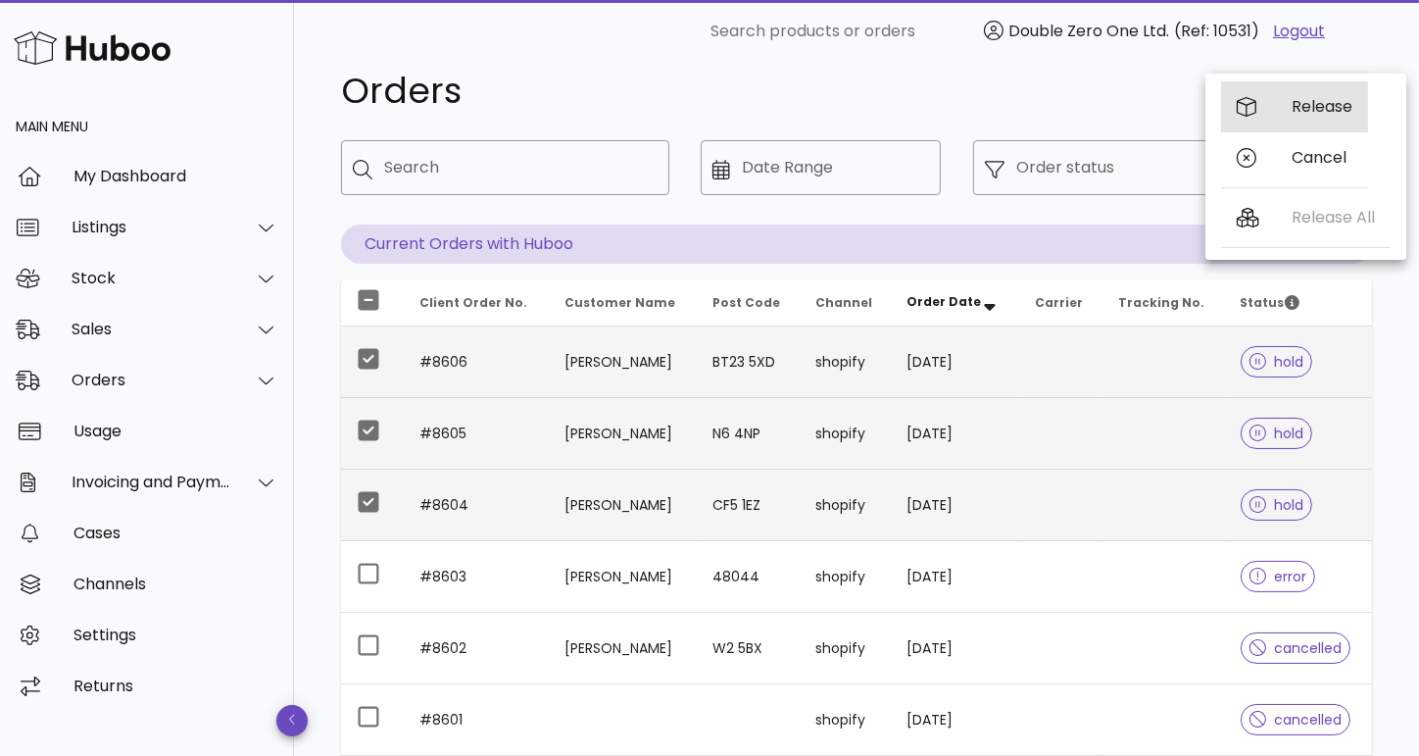
click at [1334, 111] on div "Release" at bounding box center [1322, 106] width 61 height 19
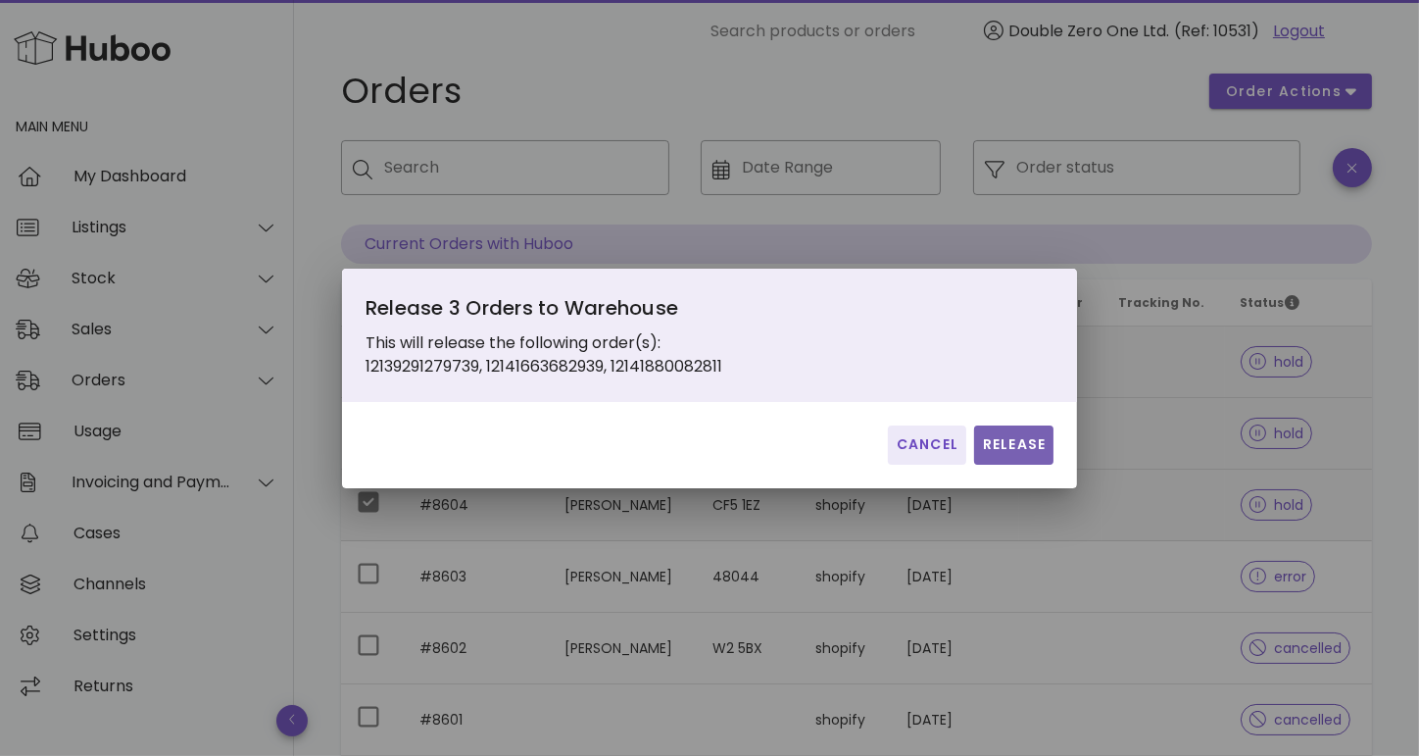
click at [1042, 445] on span "Release" at bounding box center [1014, 444] width 64 height 21
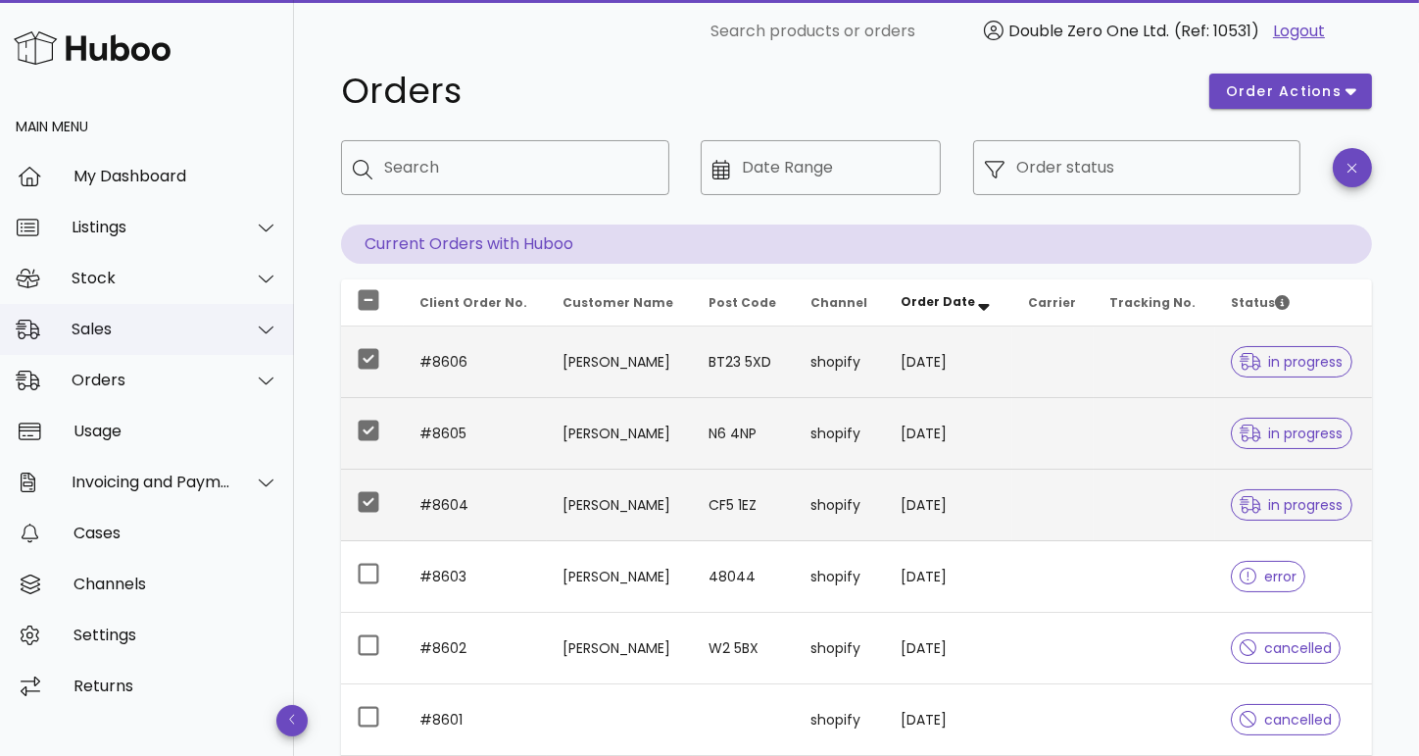
click at [145, 336] on div "Sales" at bounding box center [152, 329] width 160 height 19
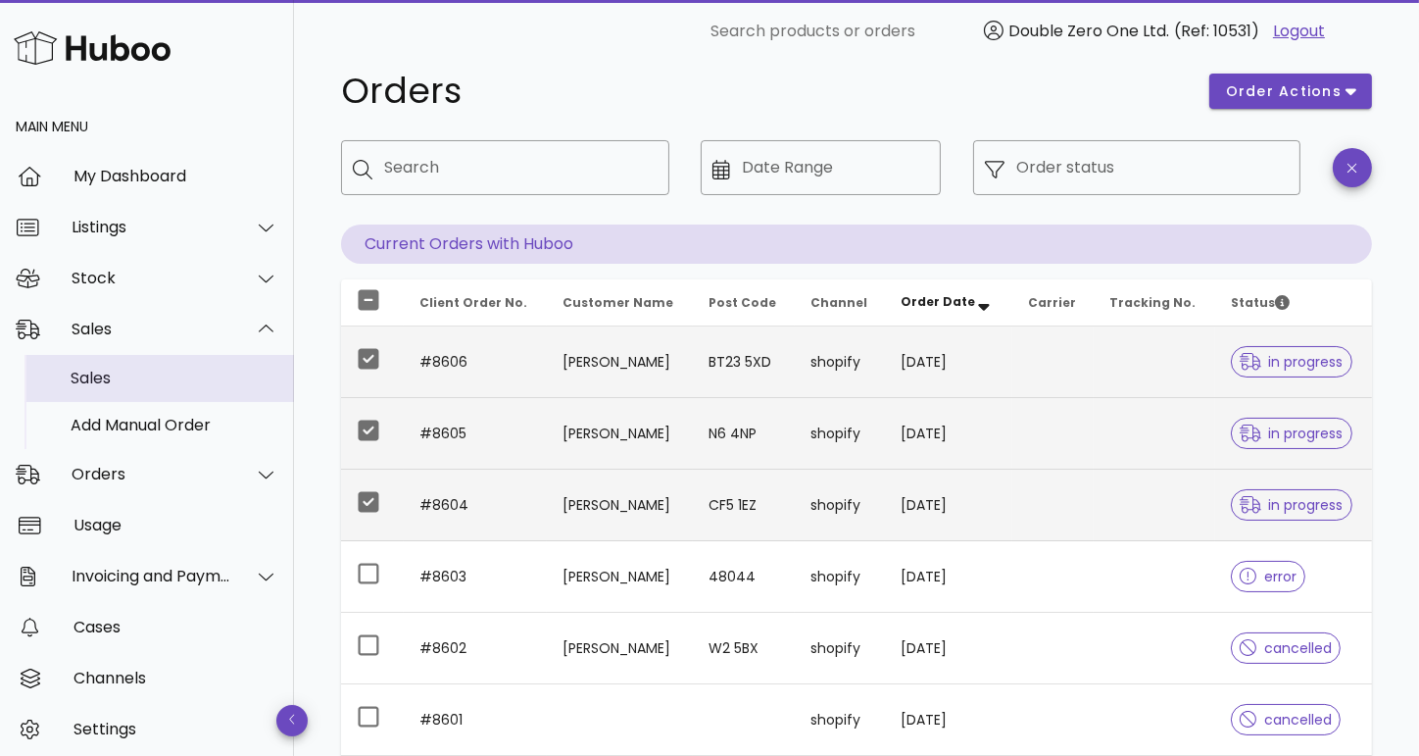
click at [133, 381] on div "Sales" at bounding box center [175, 378] width 208 height 19
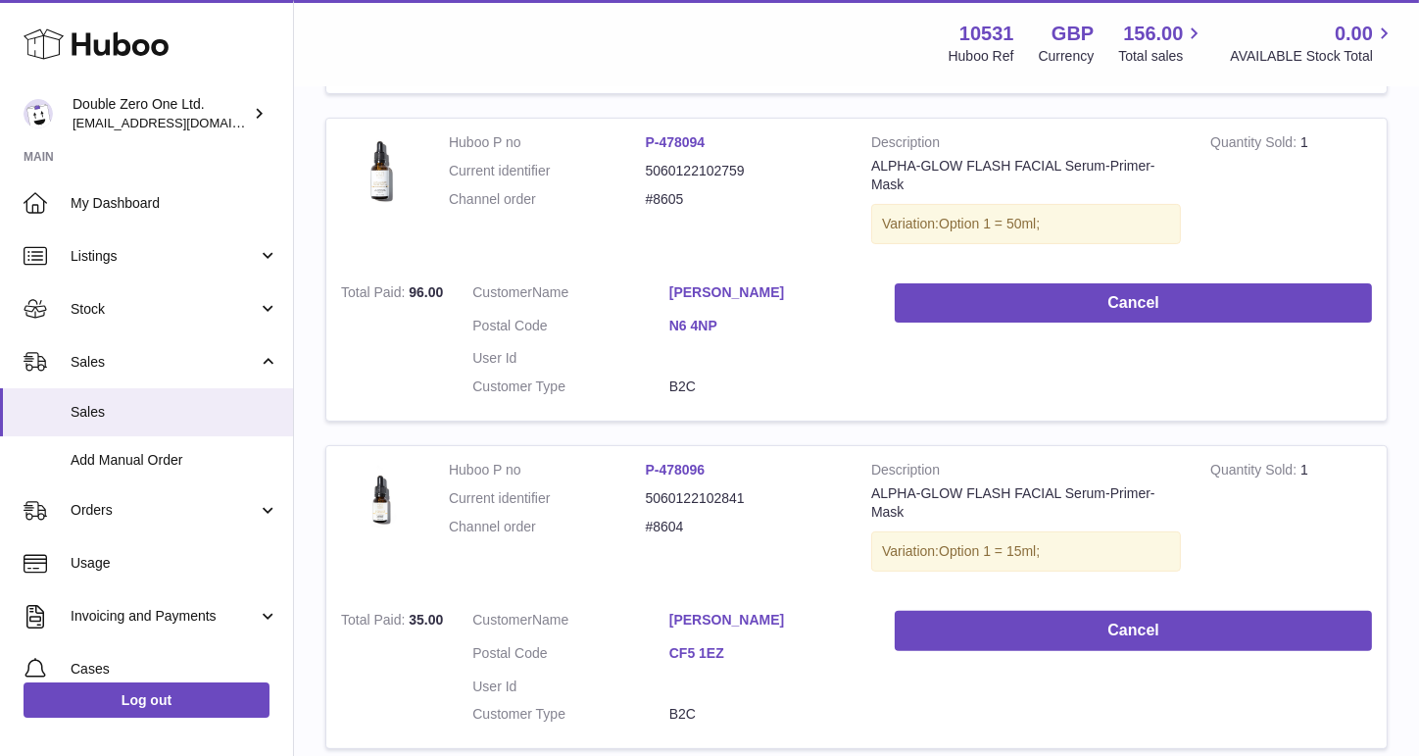
scroll to position [820, 0]
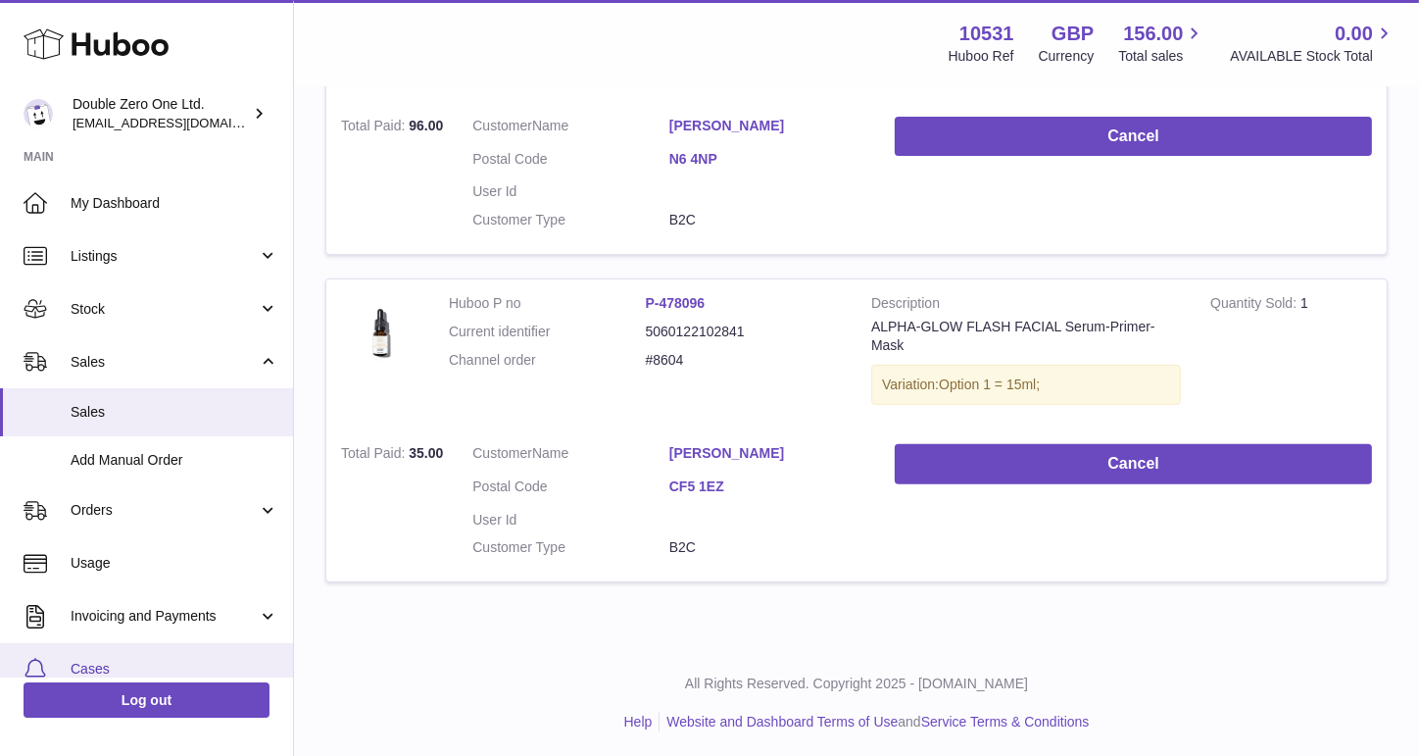
click at [118, 662] on span "Cases" at bounding box center [175, 669] width 208 height 19
